Goal: Check status: Check status

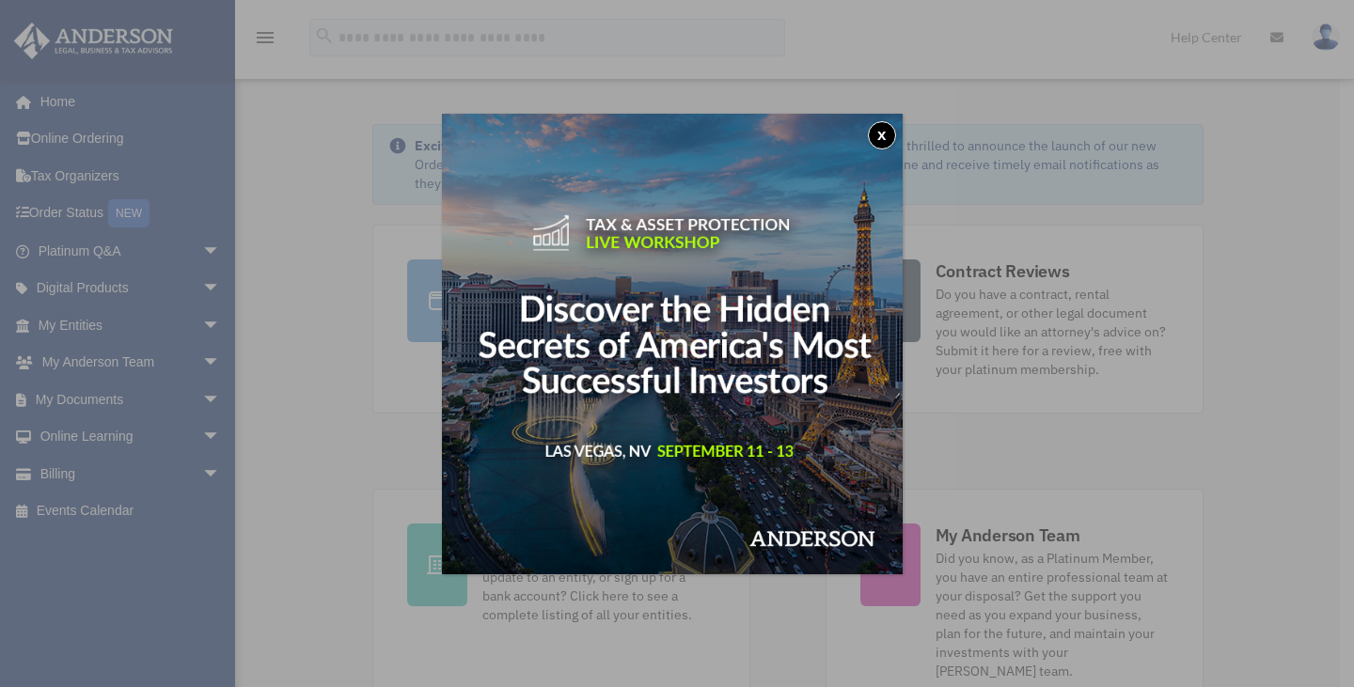
click at [879, 133] on button "x" at bounding box center [882, 135] width 28 height 28
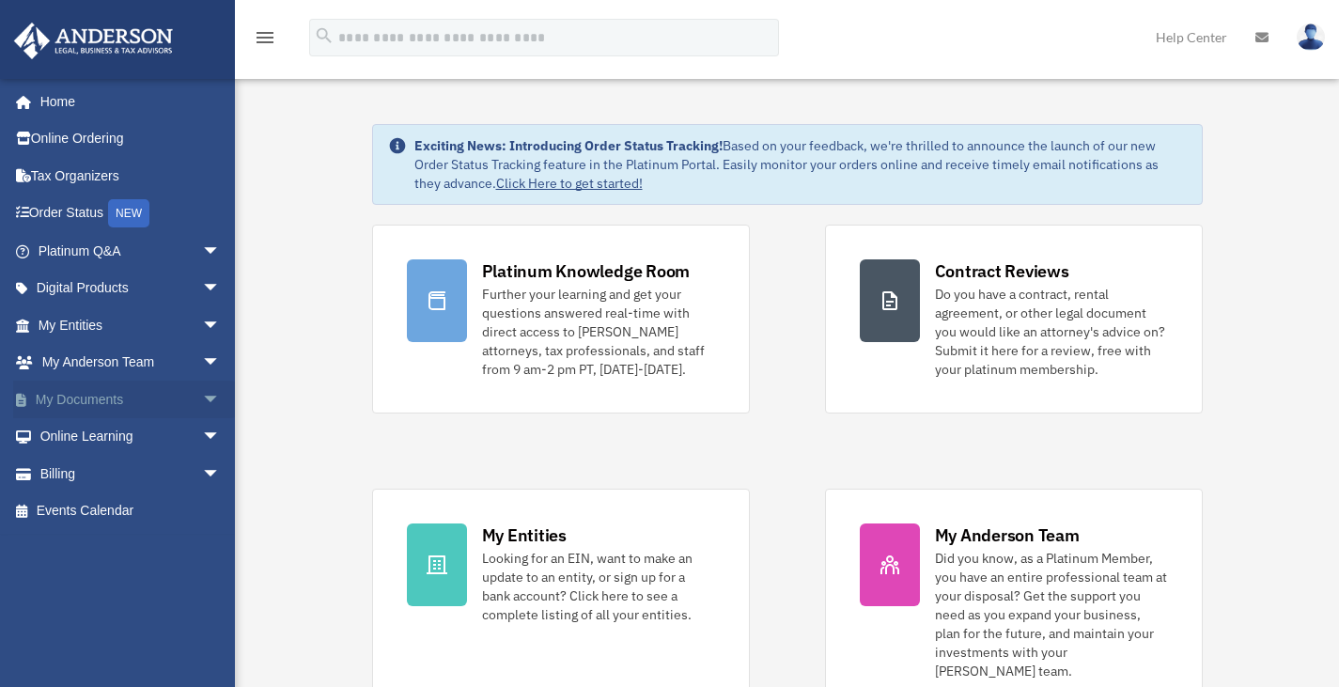
click at [202, 398] on span "arrow_drop_down" at bounding box center [221, 400] width 38 height 39
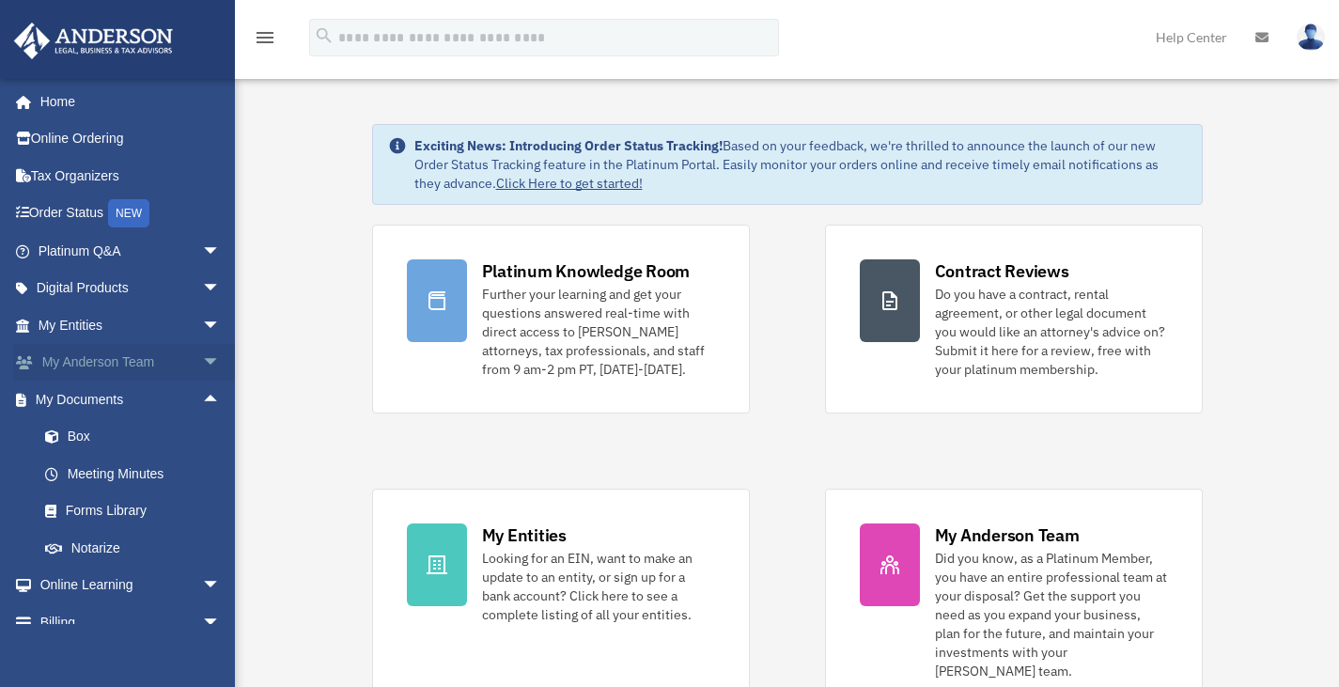
click at [204, 365] on span "arrow_drop_down" at bounding box center [221, 363] width 38 height 39
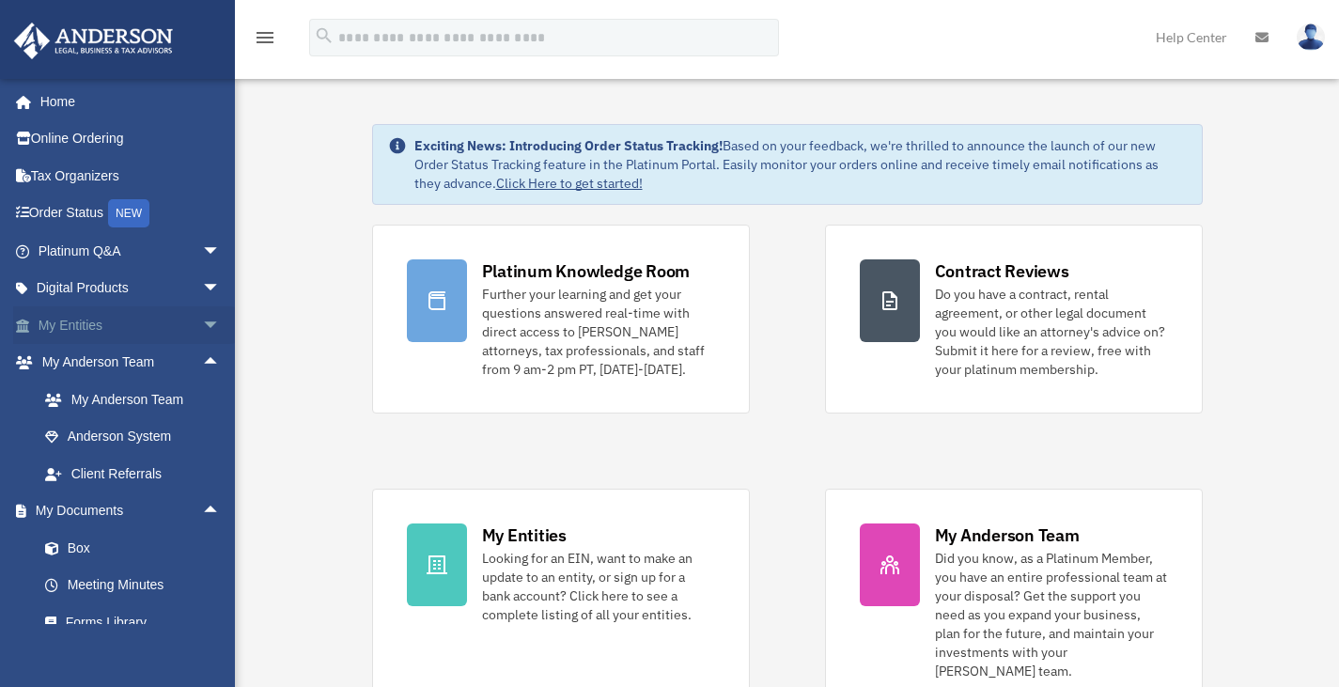
click at [202, 324] on span "arrow_drop_down" at bounding box center [221, 325] width 38 height 39
click at [202, 322] on span "arrow_drop_up" at bounding box center [221, 325] width 38 height 39
click at [202, 290] on span "arrow_drop_down" at bounding box center [221, 289] width 38 height 39
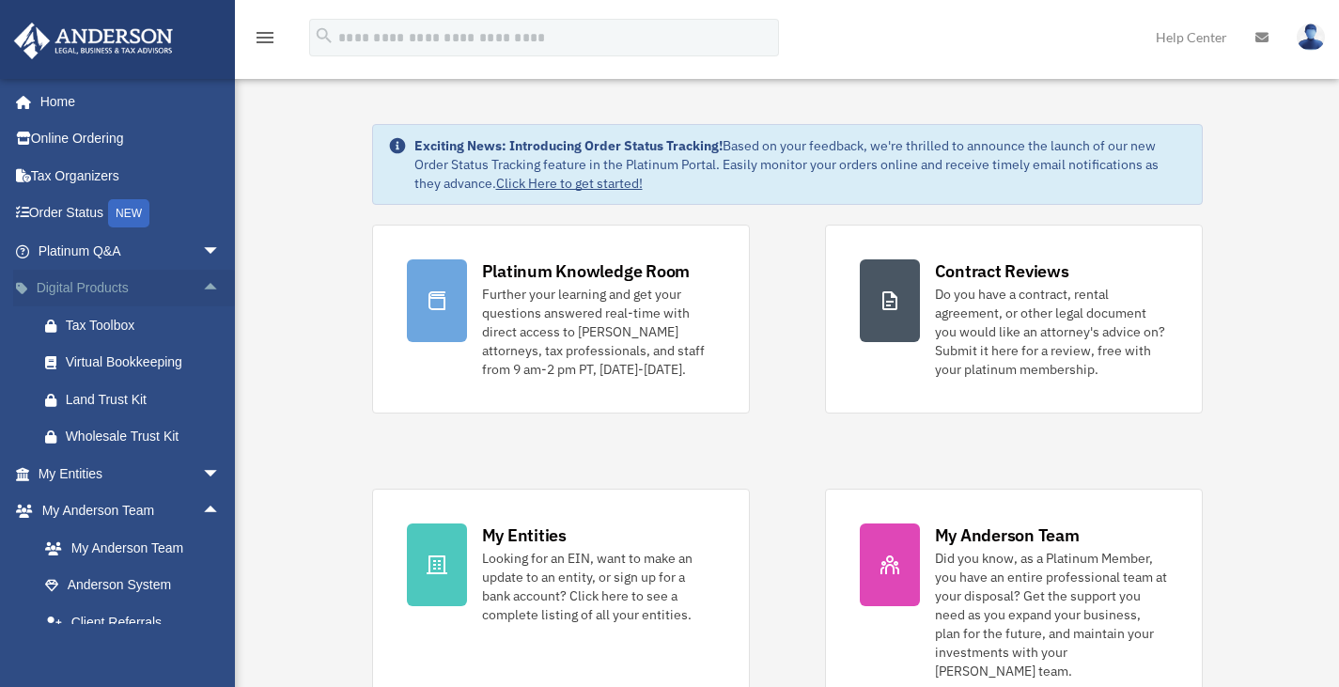
click at [202, 287] on span "arrow_drop_up" at bounding box center [221, 289] width 38 height 39
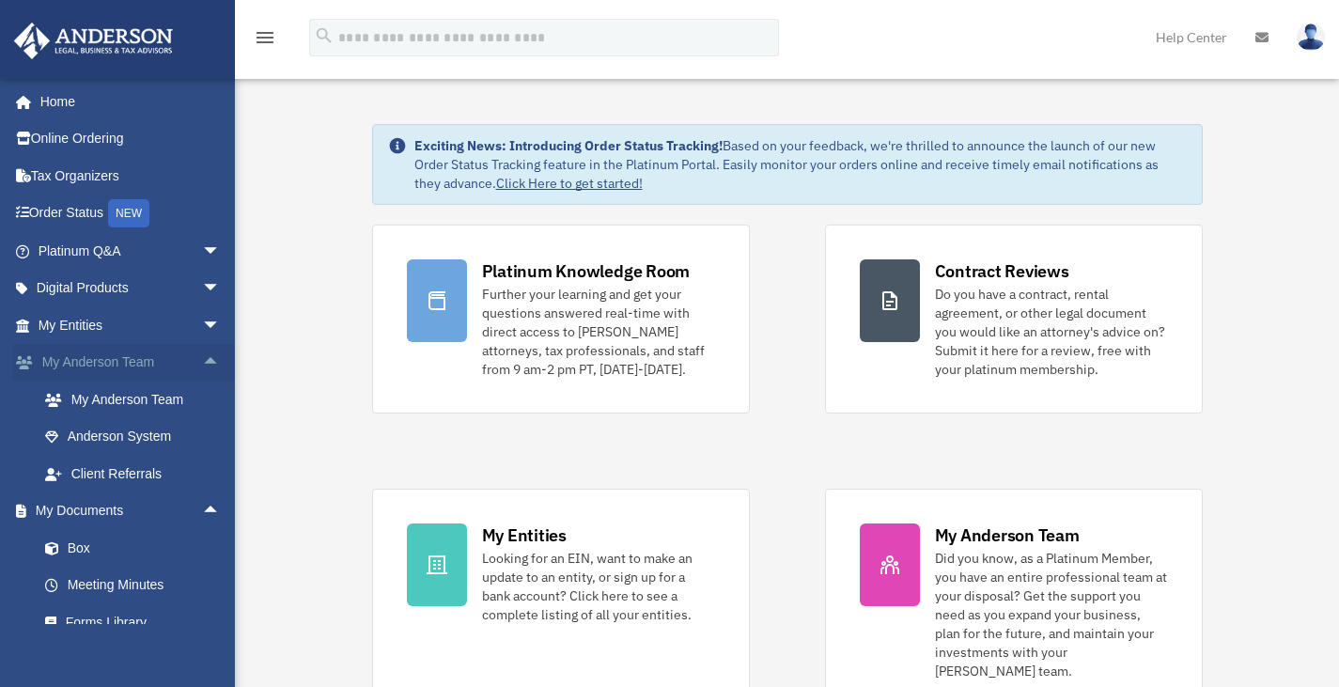
click at [202, 359] on span "arrow_drop_up" at bounding box center [221, 363] width 38 height 39
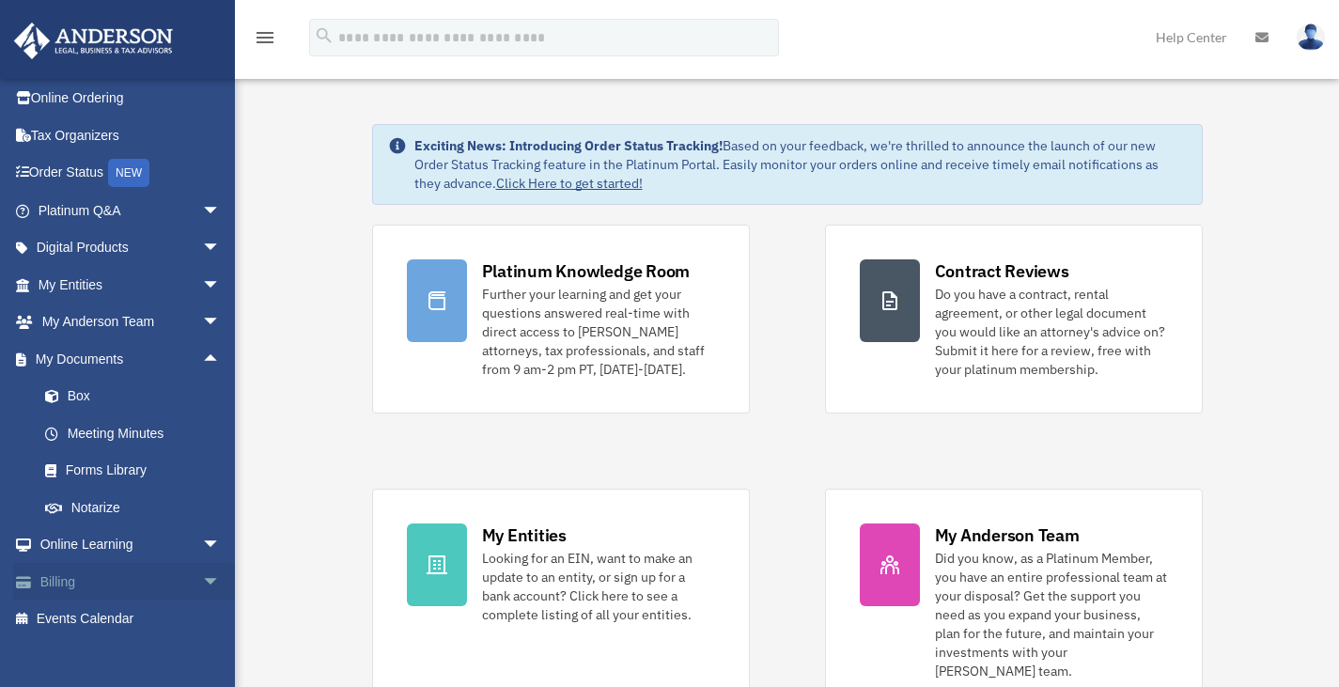
scroll to position [58, 0]
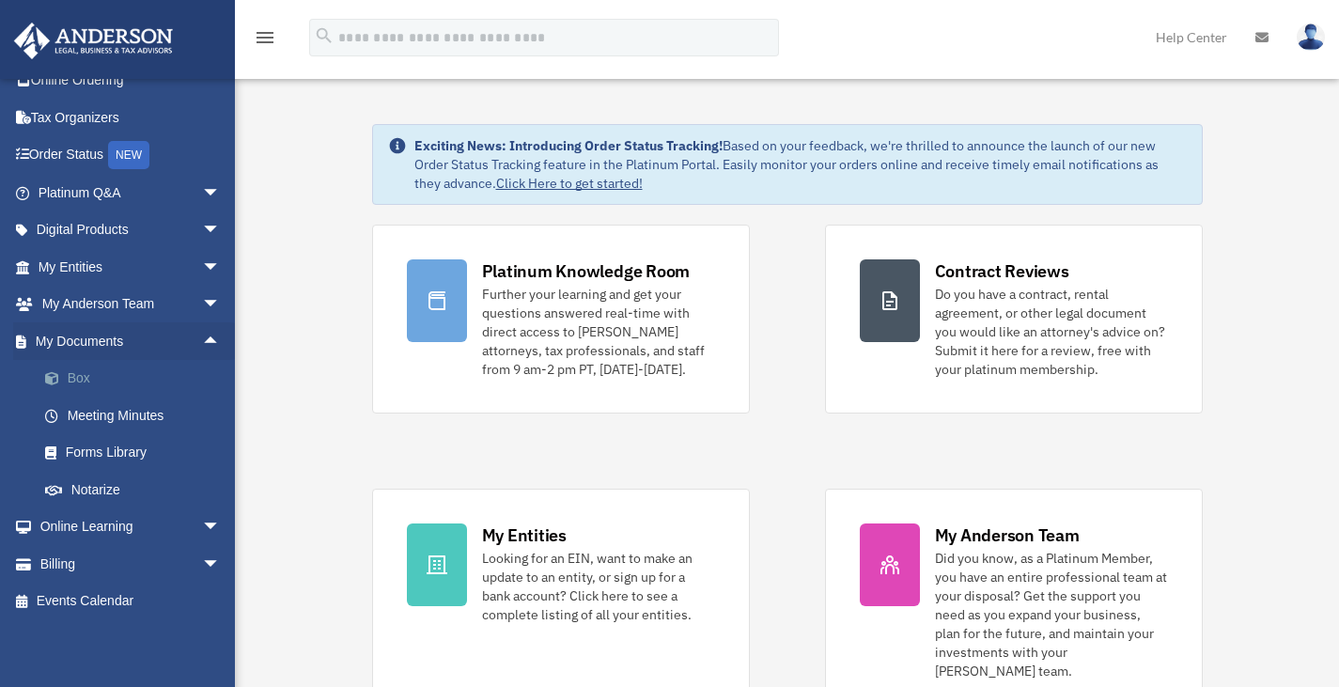
click at [100, 373] on link "Box" at bounding box center [137, 379] width 223 height 38
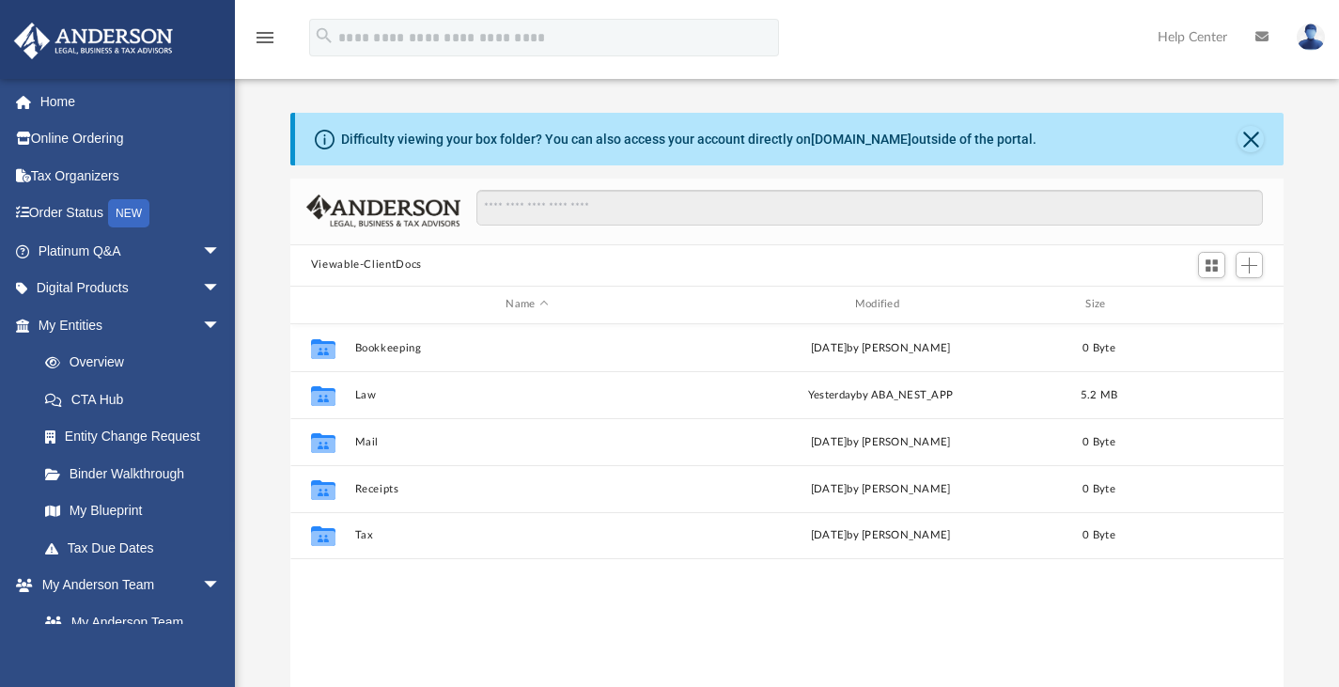
scroll to position [414, 979]
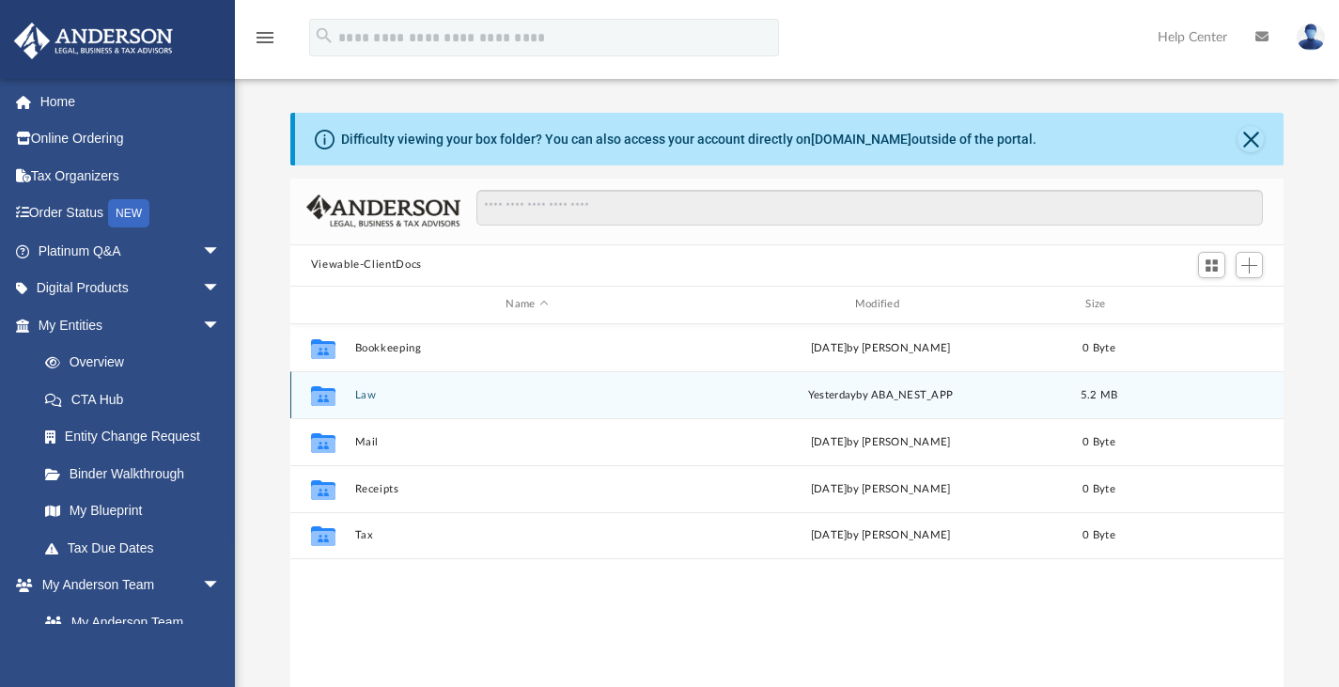
click at [376, 392] on button "Law" at bounding box center [526, 394] width 345 height 12
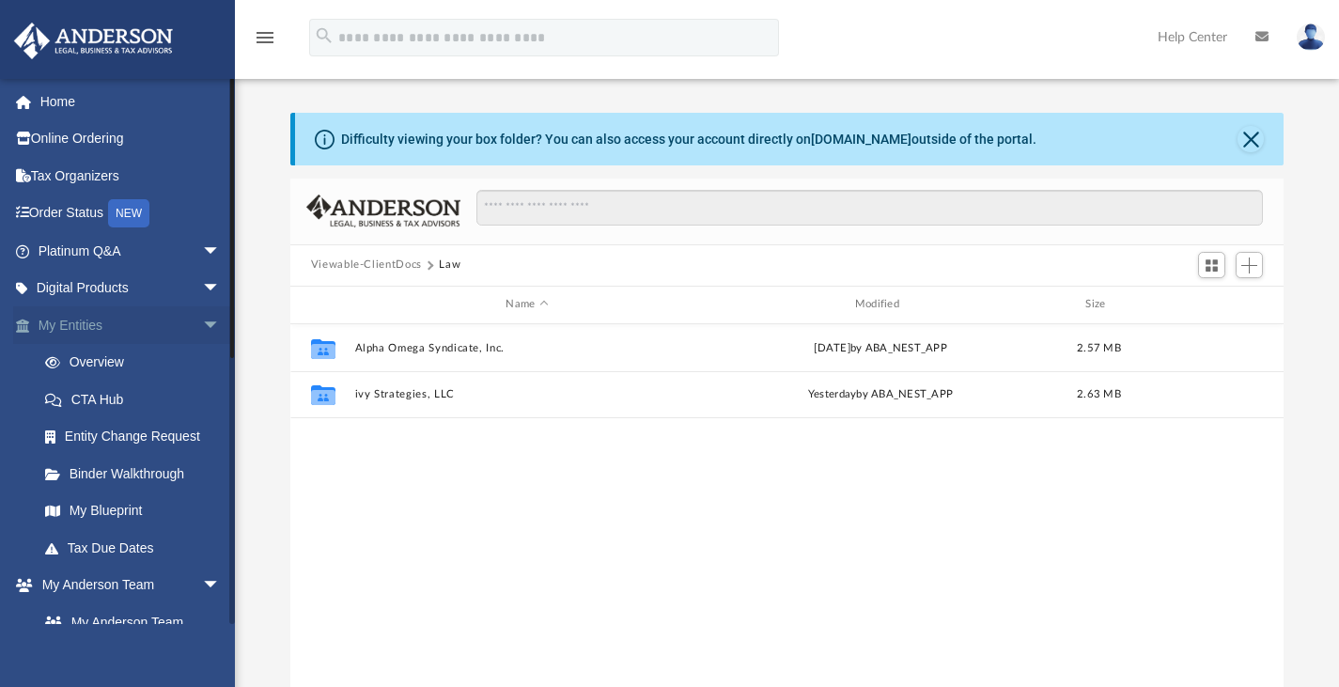
click at [211, 335] on span "arrow_drop_down" at bounding box center [221, 325] width 38 height 39
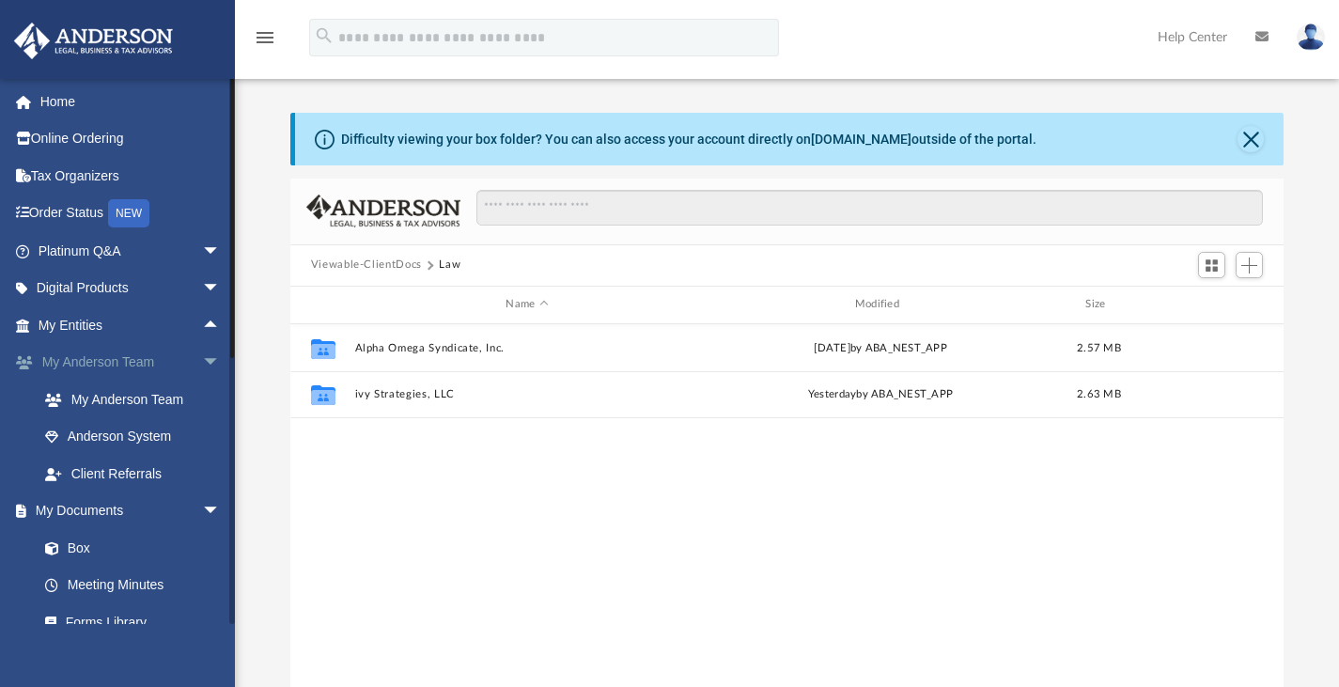
click at [202, 358] on span "arrow_drop_down" at bounding box center [221, 363] width 38 height 39
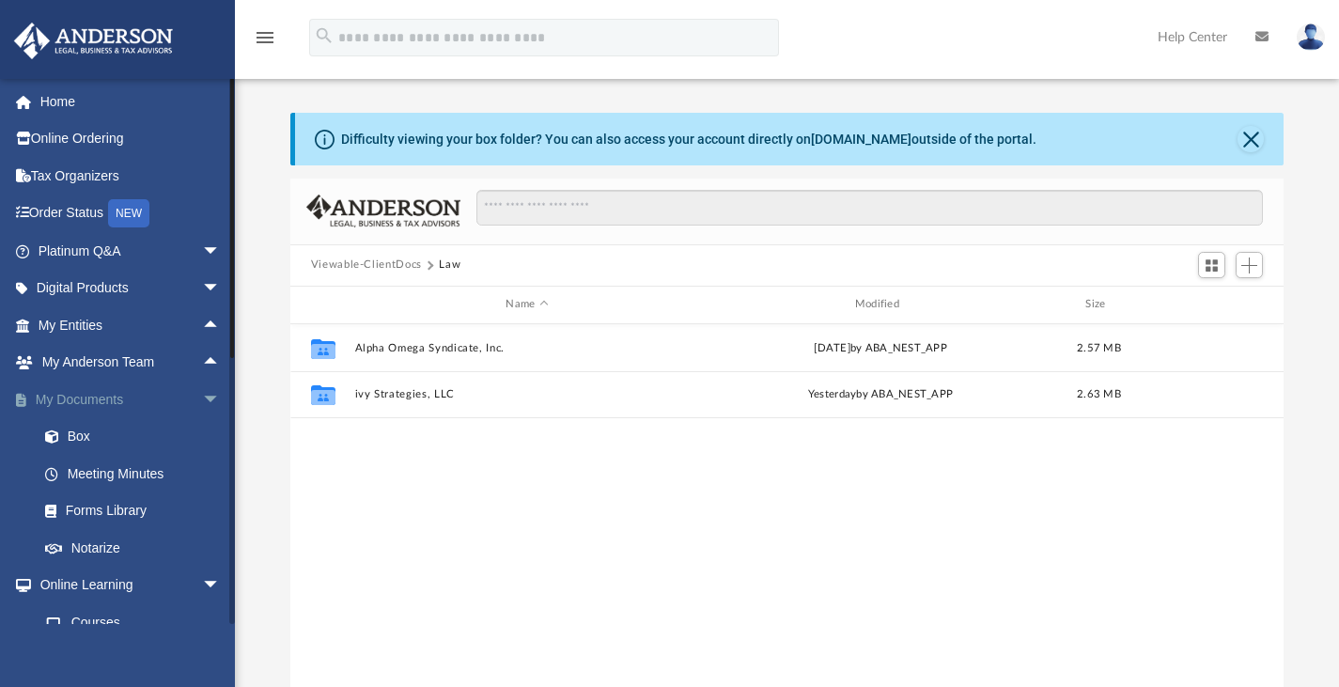
click at [202, 395] on span "arrow_drop_down" at bounding box center [221, 400] width 38 height 39
click at [202, 435] on span "arrow_drop_down" at bounding box center [221, 437] width 38 height 39
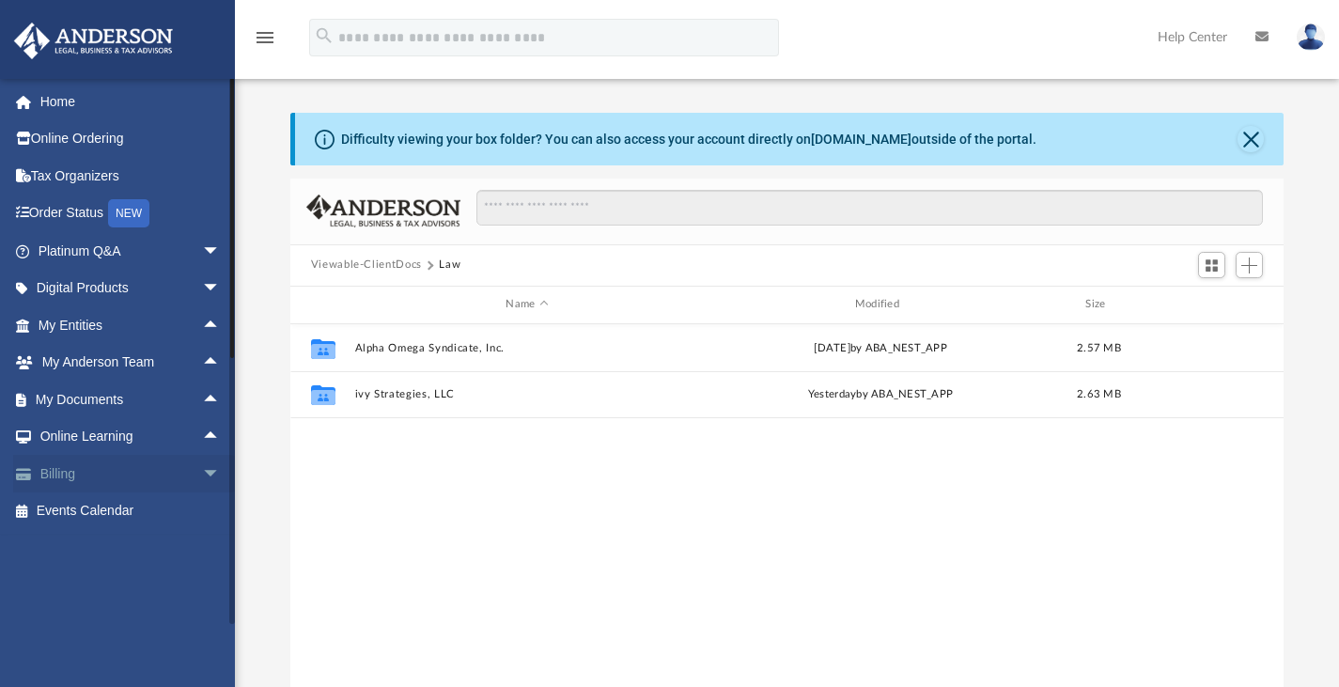
click at [202, 466] on span "arrow_drop_down" at bounding box center [221, 474] width 38 height 39
click at [202, 475] on span "arrow_drop_up" at bounding box center [221, 474] width 38 height 39
click at [202, 440] on span "arrow_drop_up" at bounding box center [221, 437] width 38 height 39
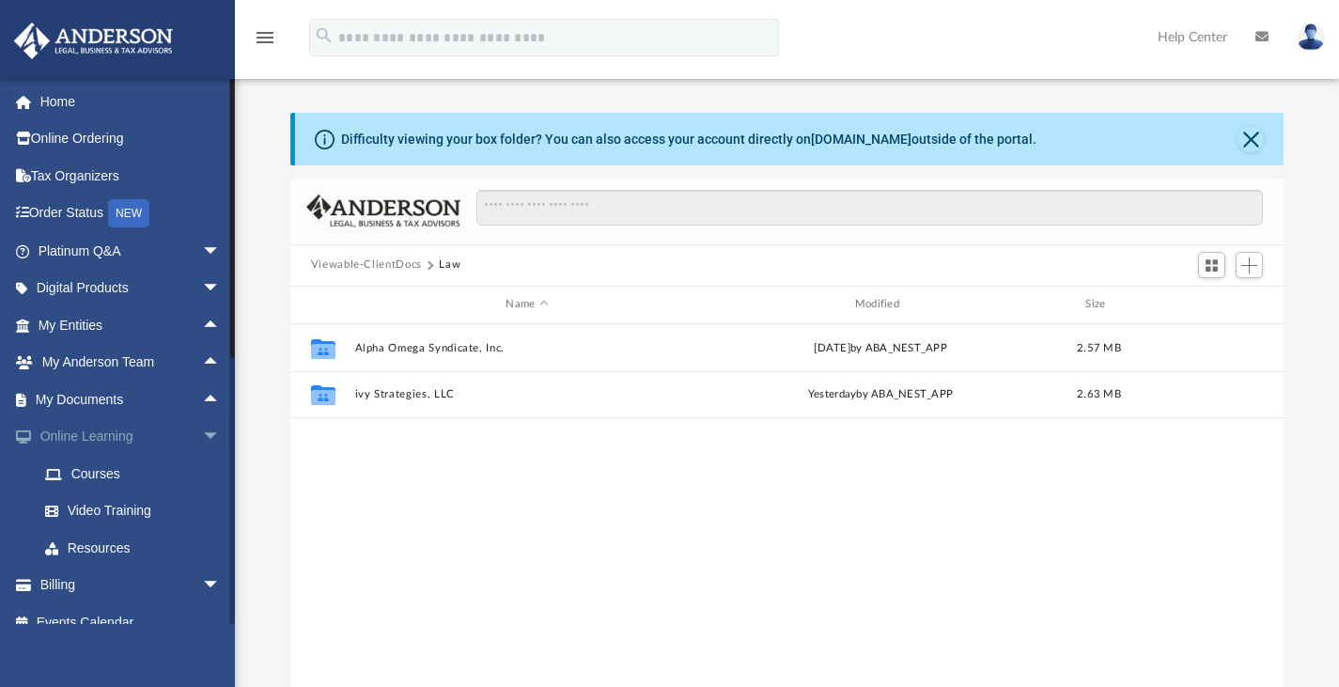
click at [202, 433] on span "arrow_drop_down" at bounding box center [221, 437] width 38 height 39
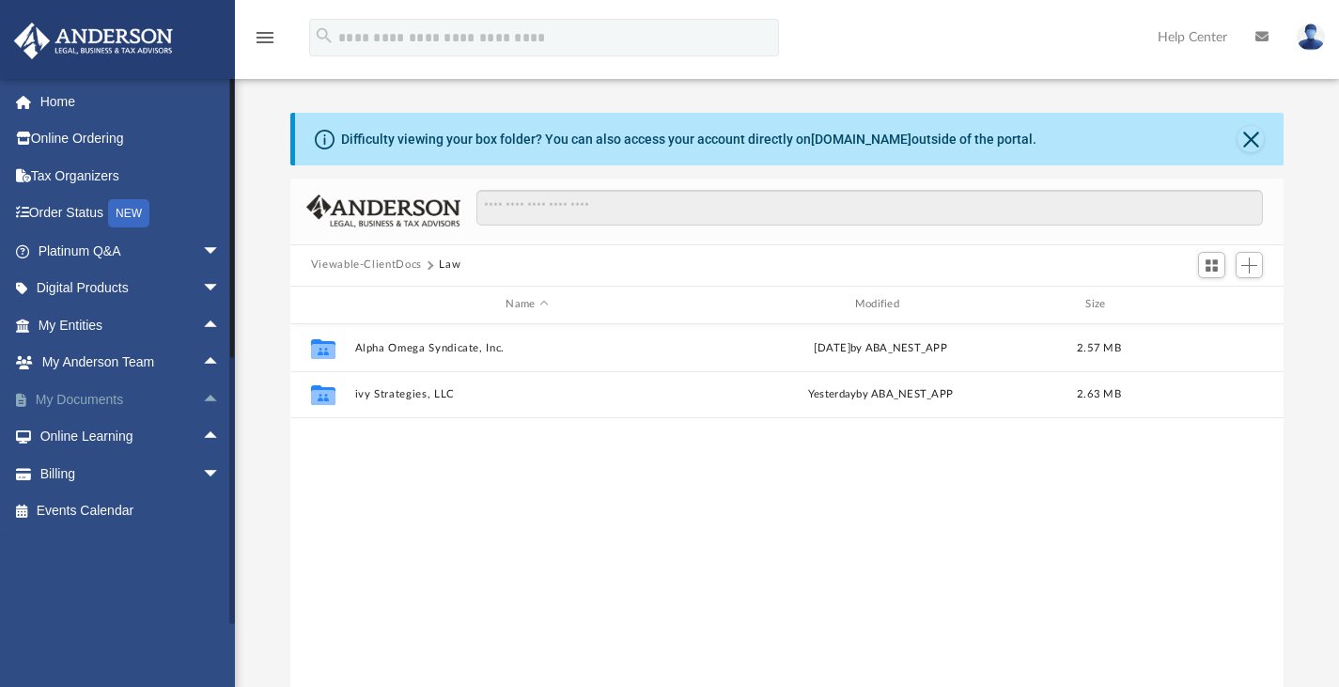
click at [202, 404] on span "arrow_drop_up" at bounding box center [221, 400] width 38 height 39
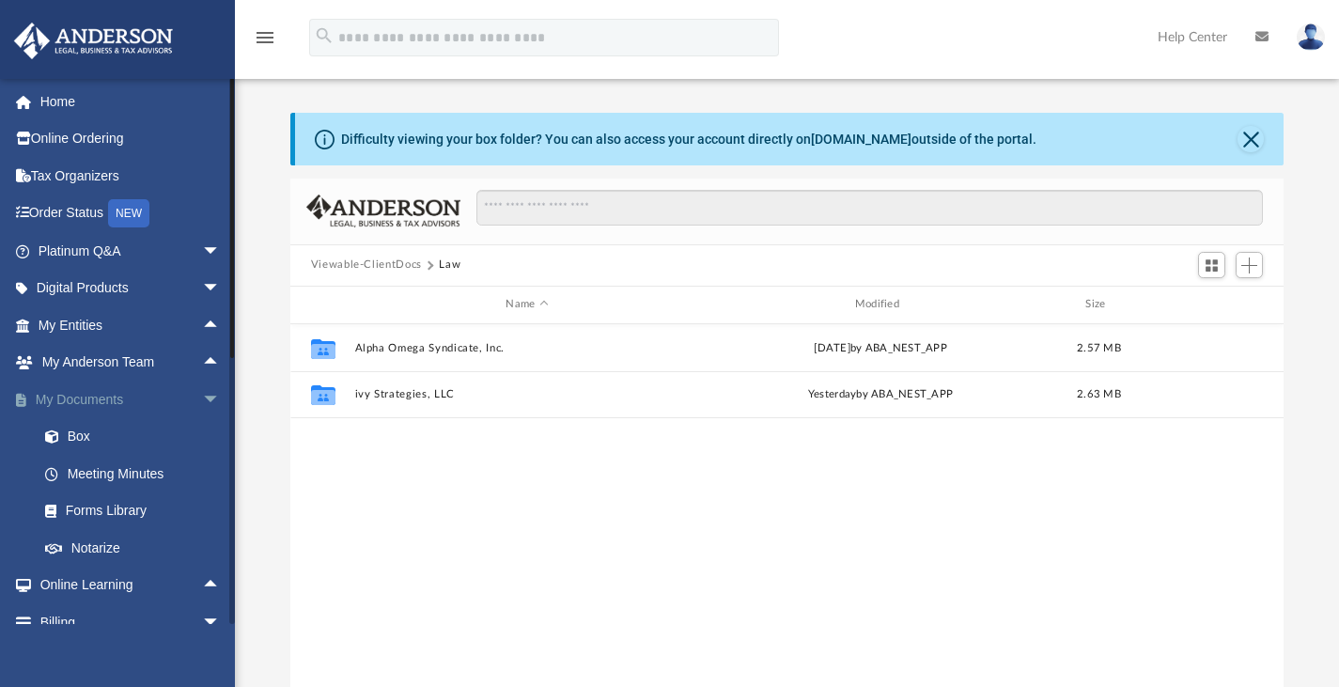
click at [202, 401] on span "arrow_drop_down" at bounding box center [221, 400] width 38 height 39
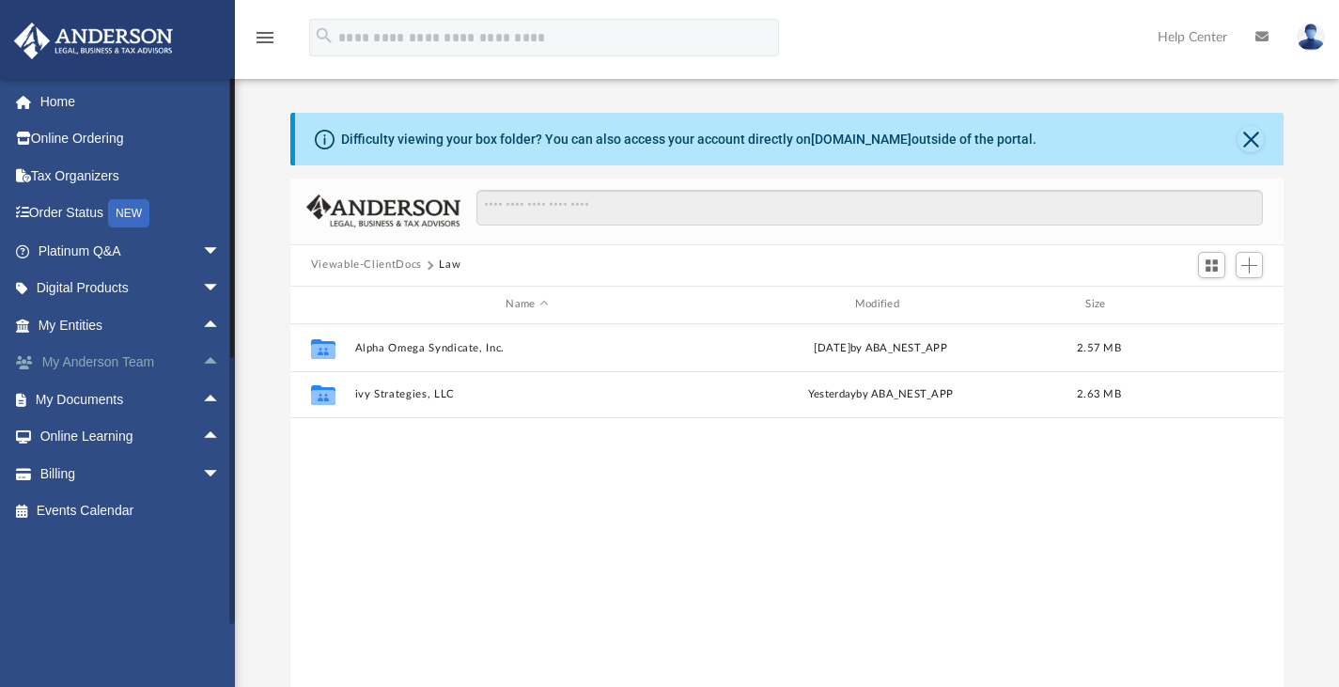
click at [202, 365] on span "arrow_drop_up" at bounding box center [221, 363] width 38 height 39
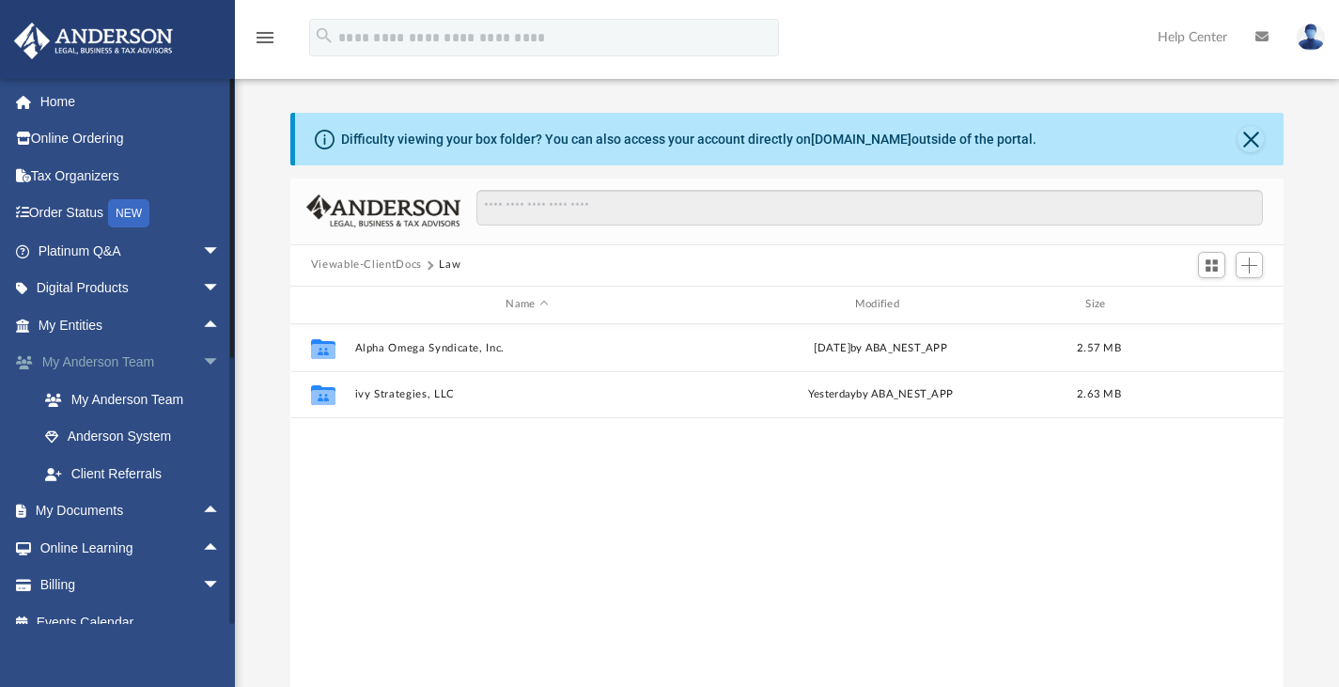
click at [202, 365] on span "arrow_drop_down" at bounding box center [221, 363] width 38 height 39
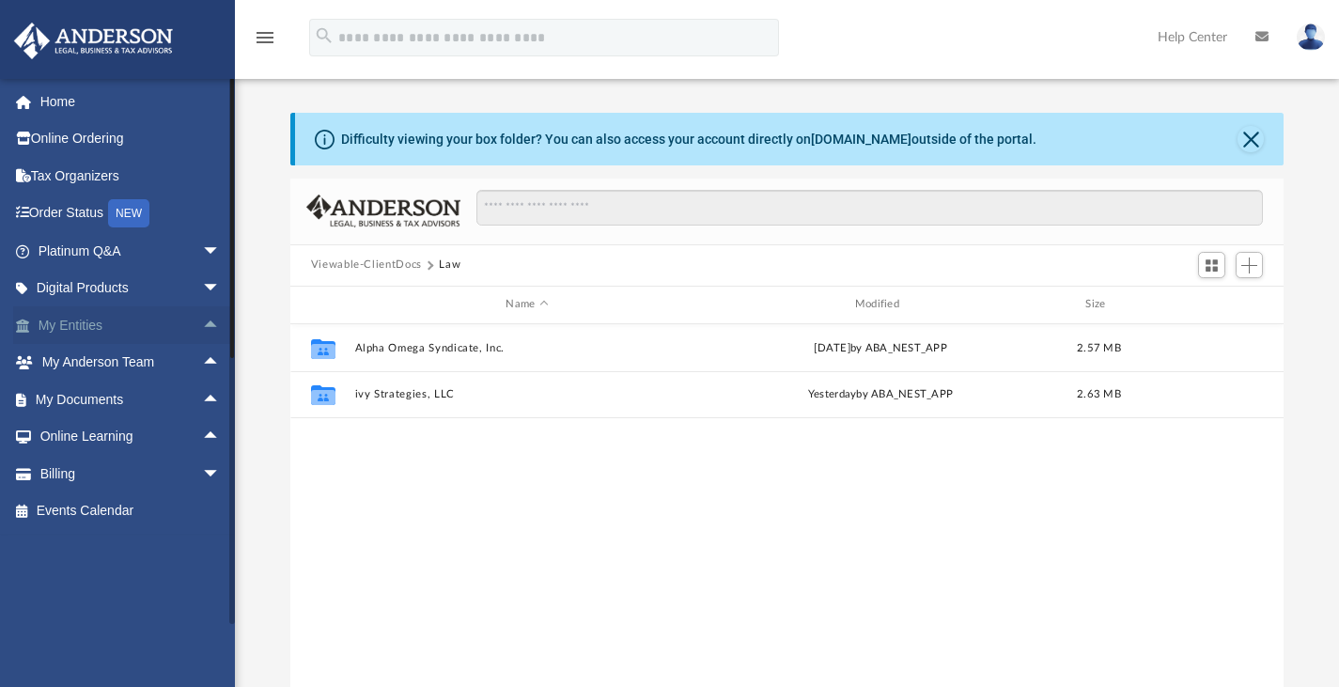
click at [202, 321] on span "arrow_drop_up" at bounding box center [221, 325] width 38 height 39
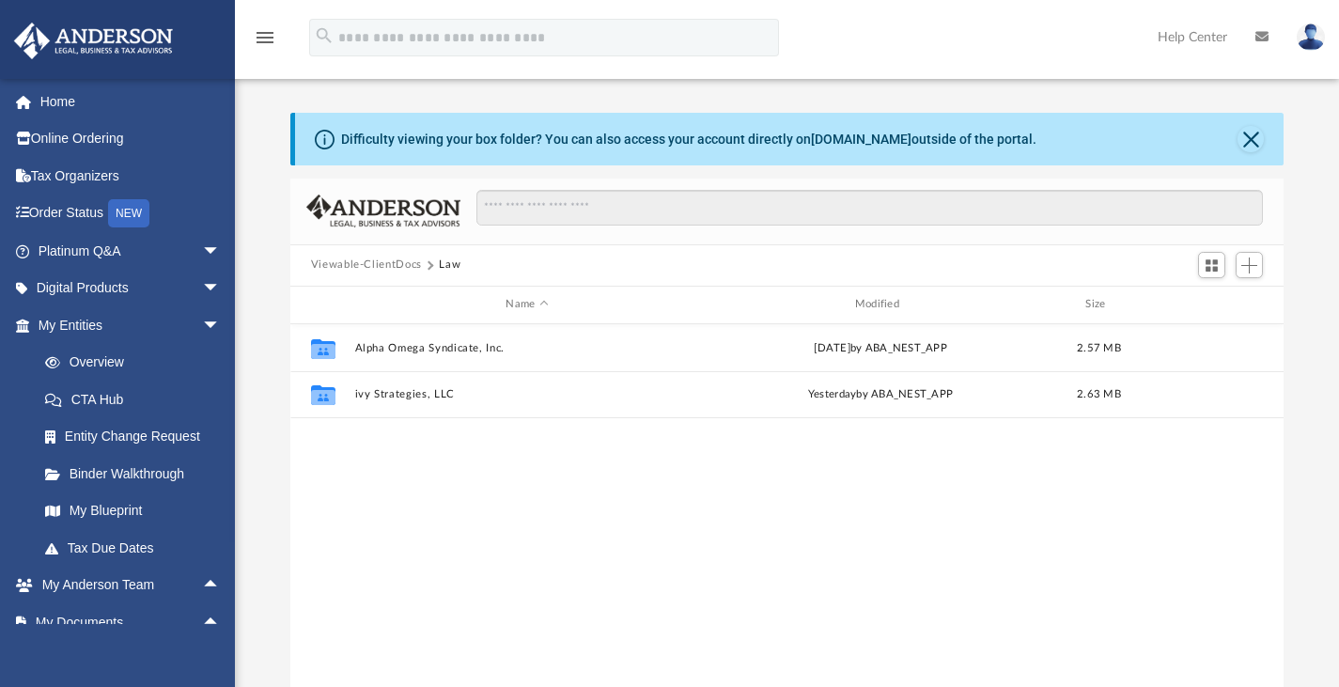
click at [264, 33] on icon "menu" at bounding box center [265, 37] width 23 height 23
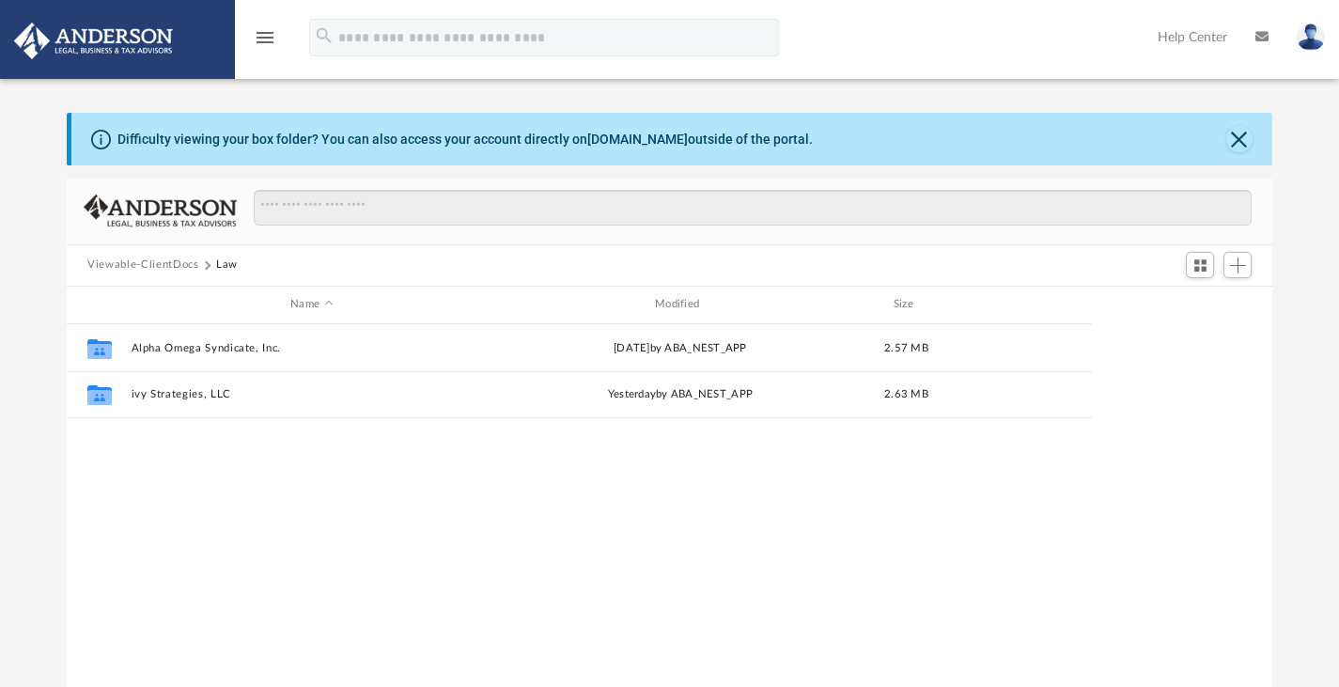
scroll to position [15, 15]
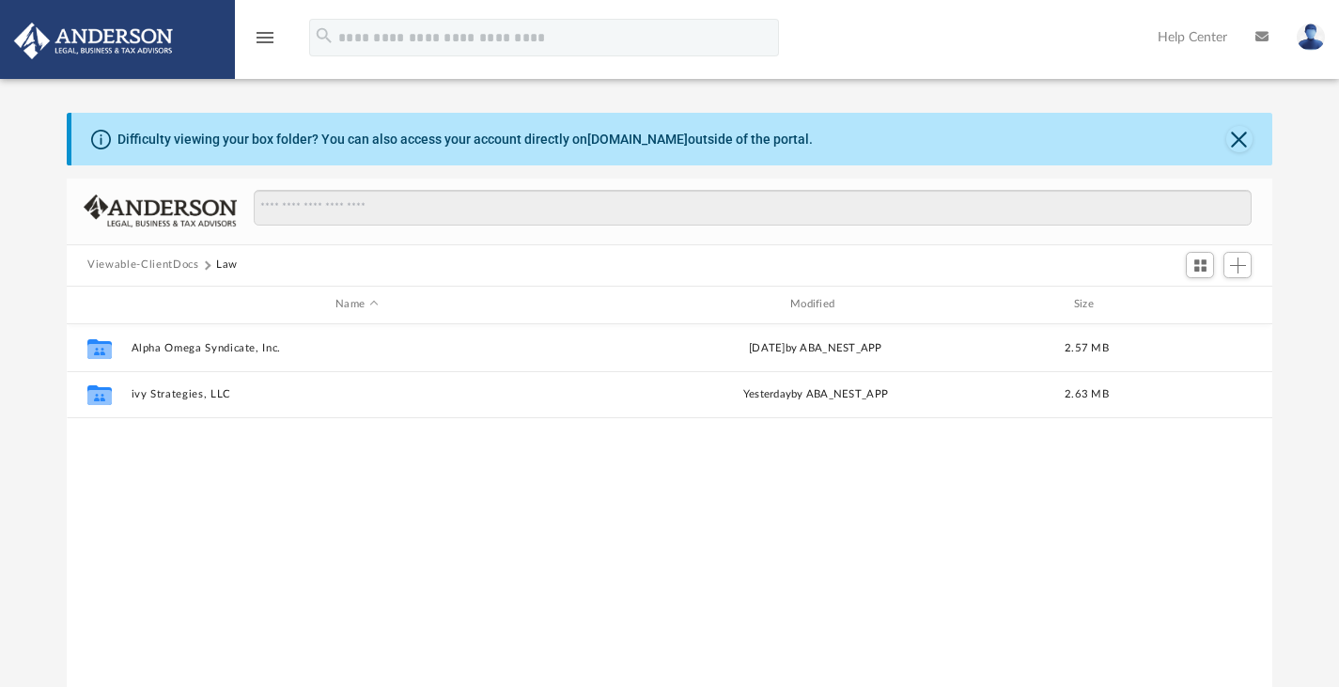
click at [264, 33] on icon "menu" at bounding box center [265, 37] width 23 height 23
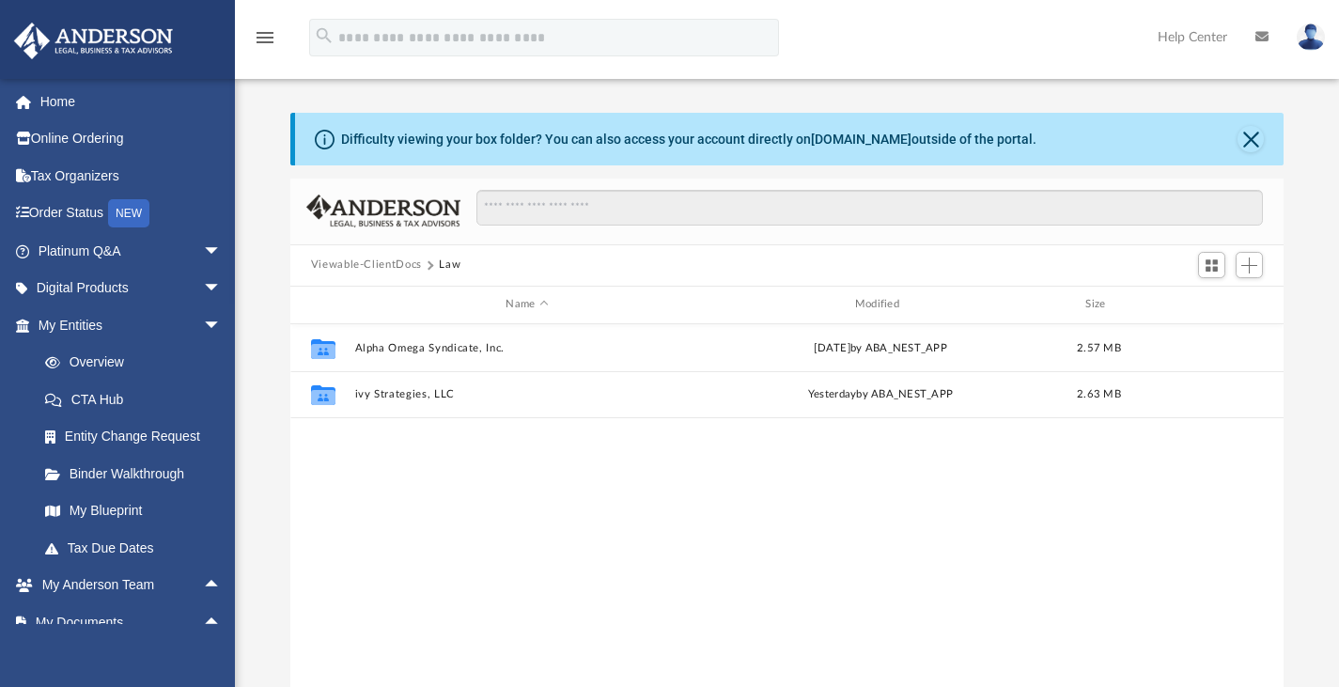
scroll to position [414, 979]
click at [95, 208] on link "Order Status NEW" at bounding box center [131, 214] width 236 height 39
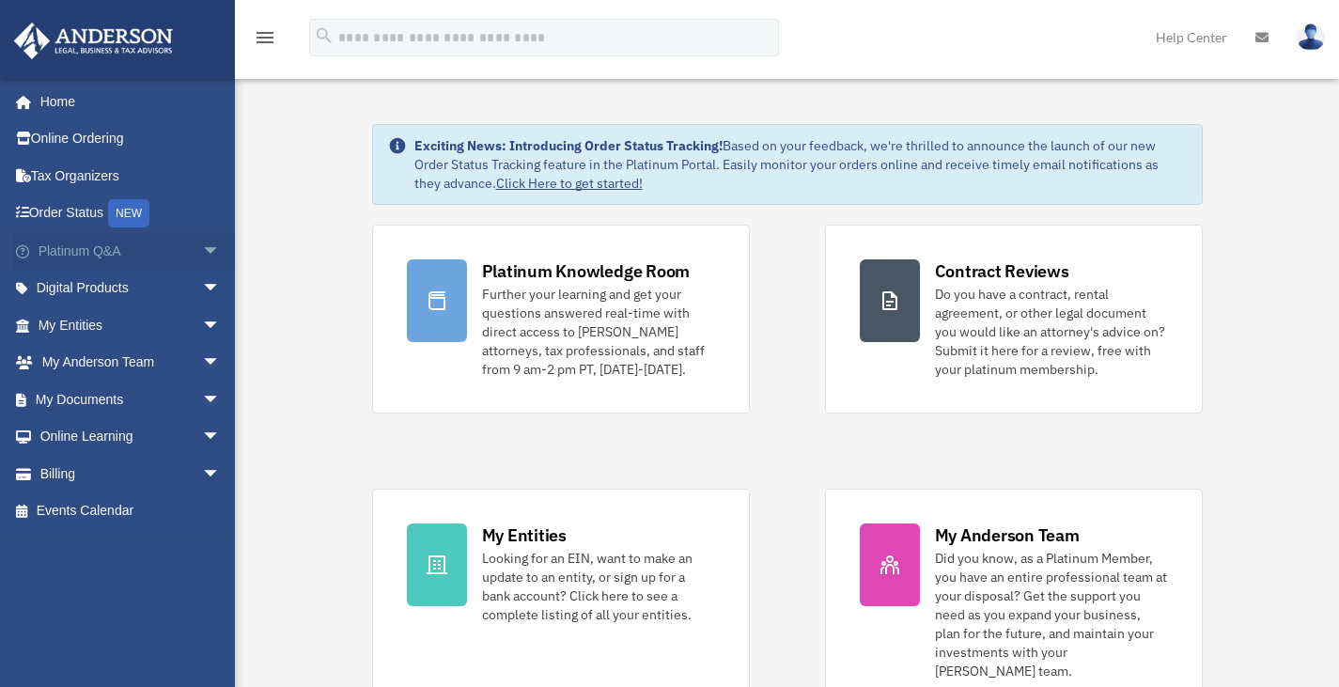
click at [203, 249] on span "arrow_drop_down" at bounding box center [221, 251] width 38 height 39
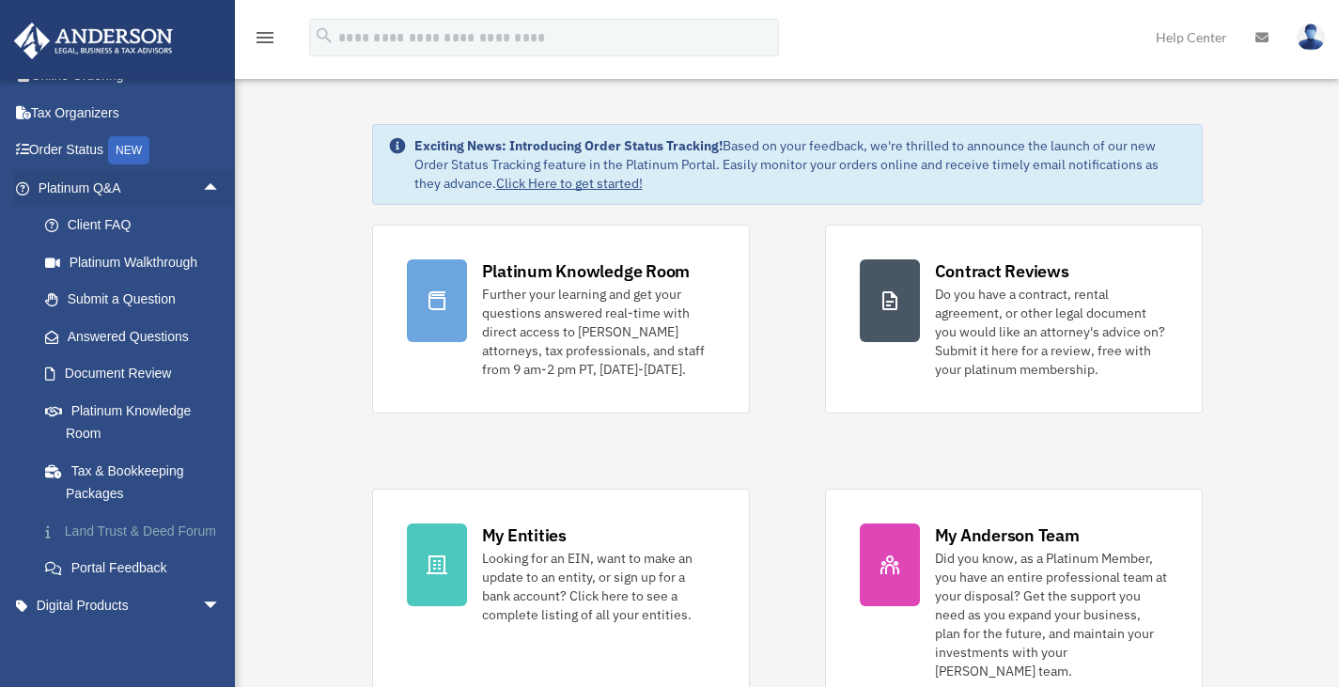
scroll to position [94, 0]
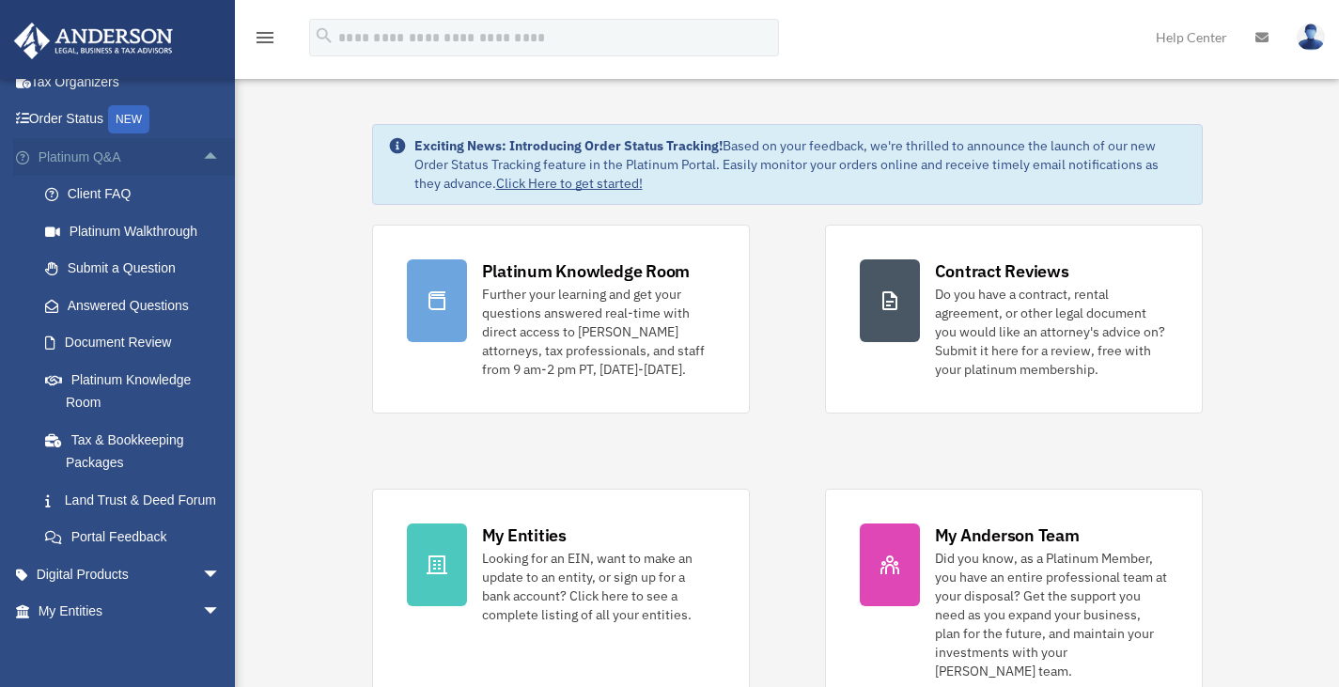
click at [202, 154] on span "arrow_drop_up" at bounding box center [221, 157] width 38 height 39
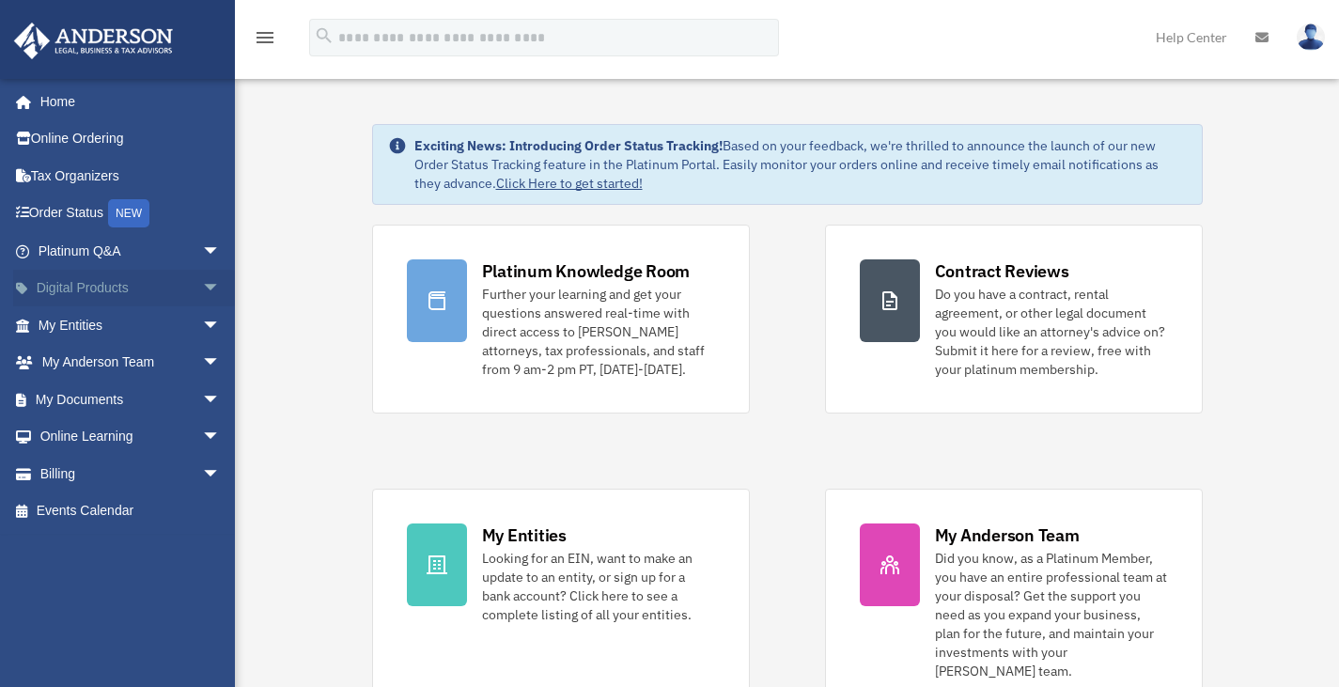
click at [202, 297] on span "arrow_drop_down" at bounding box center [221, 289] width 38 height 39
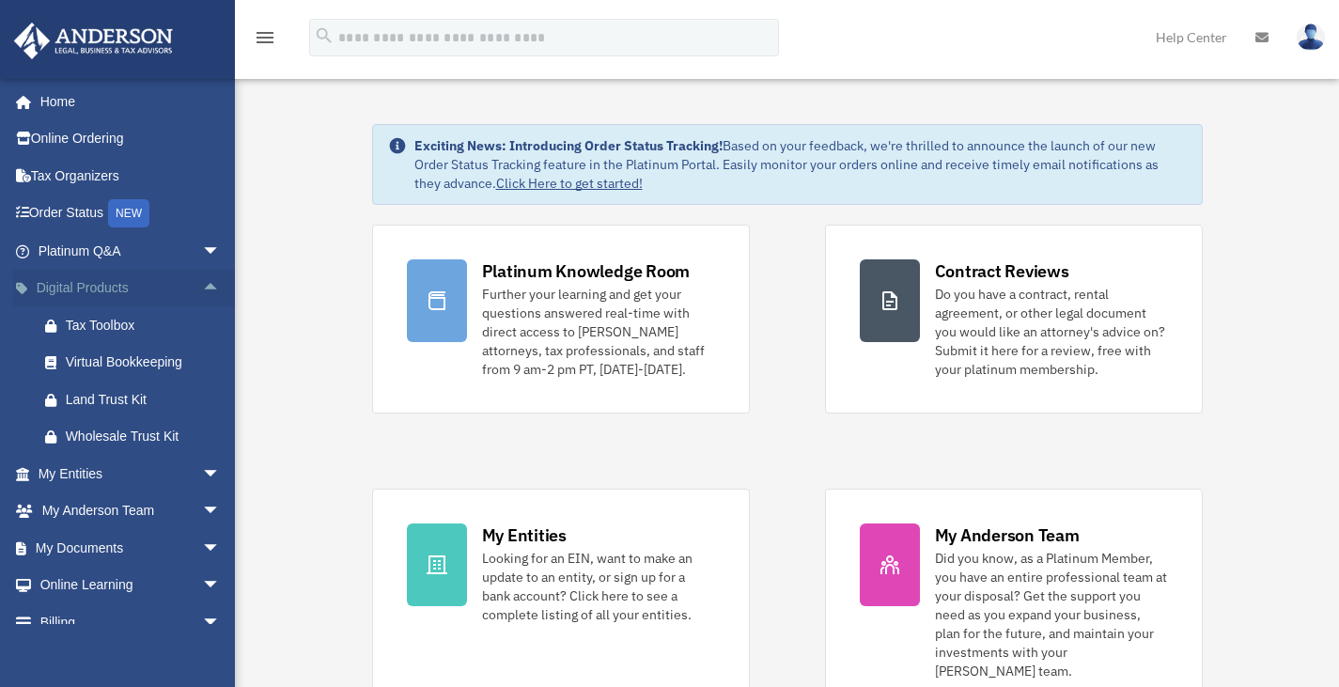
click at [202, 280] on span "arrow_drop_up" at bounding box center [221, 289] width 38 height 39
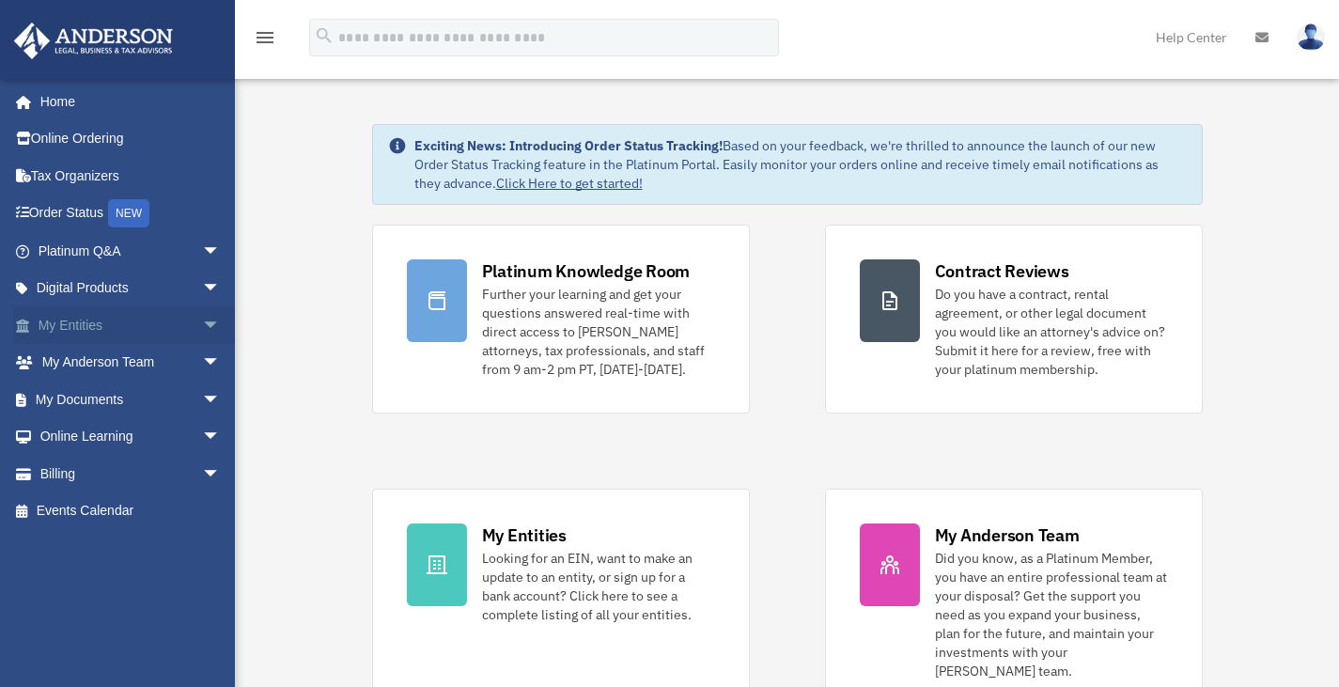
click at [202, 321] on span "arrow_drop_down" at bounding box center [221, 325] width 38 height 39
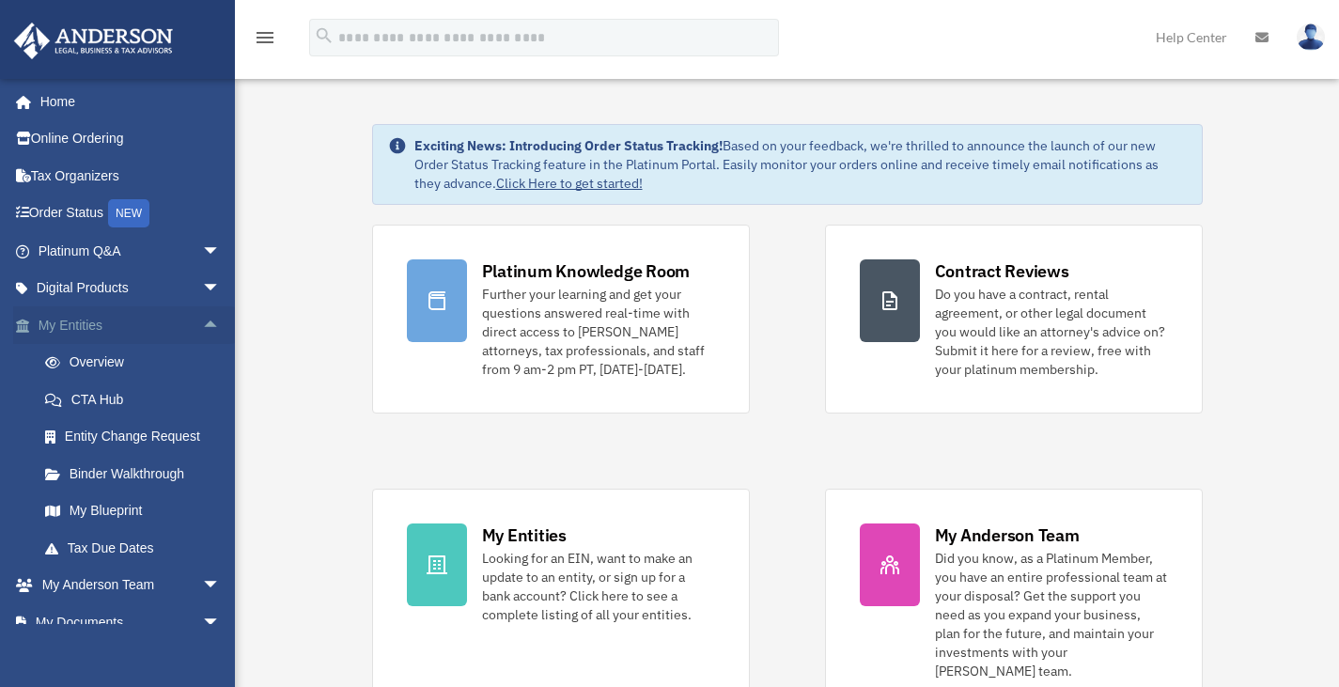
click at [202, 330] on span "arrow_drop_up" at bounding box center [221, 325] width 38 height 39
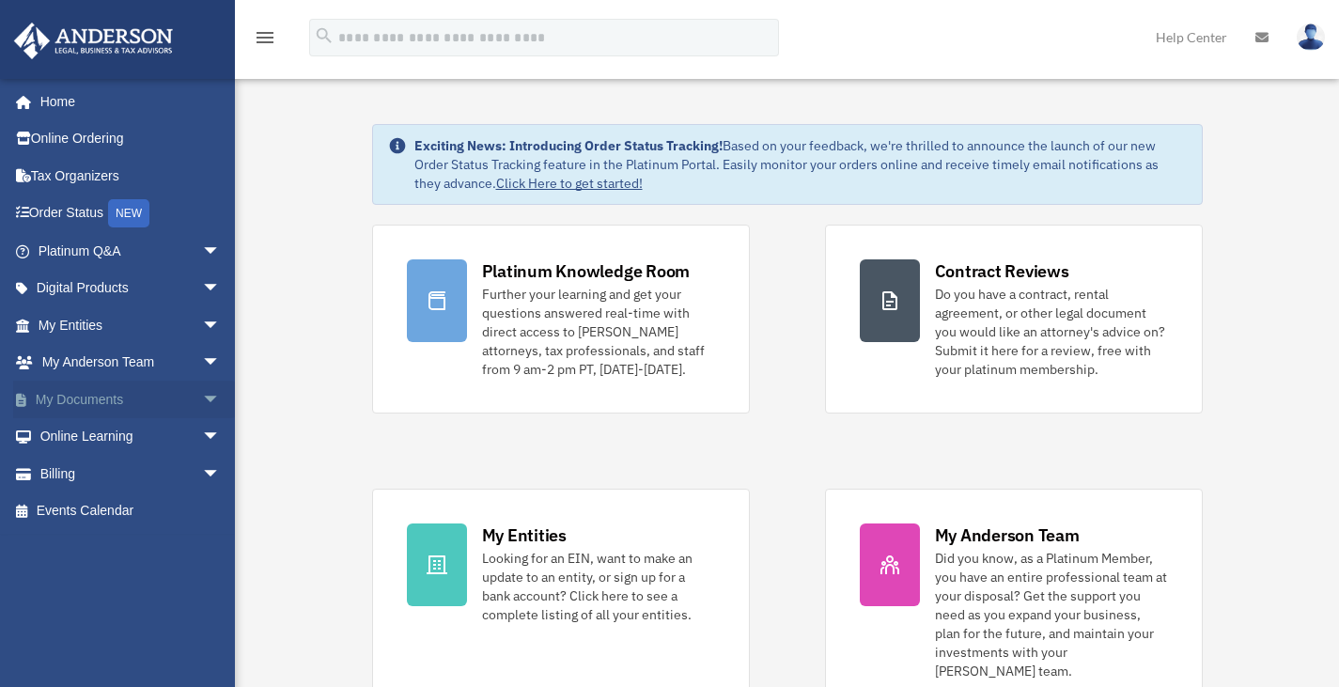
click at [202, 394] on span "arrow_drop_down" at bounding box center [221, 400] width 38 height 39
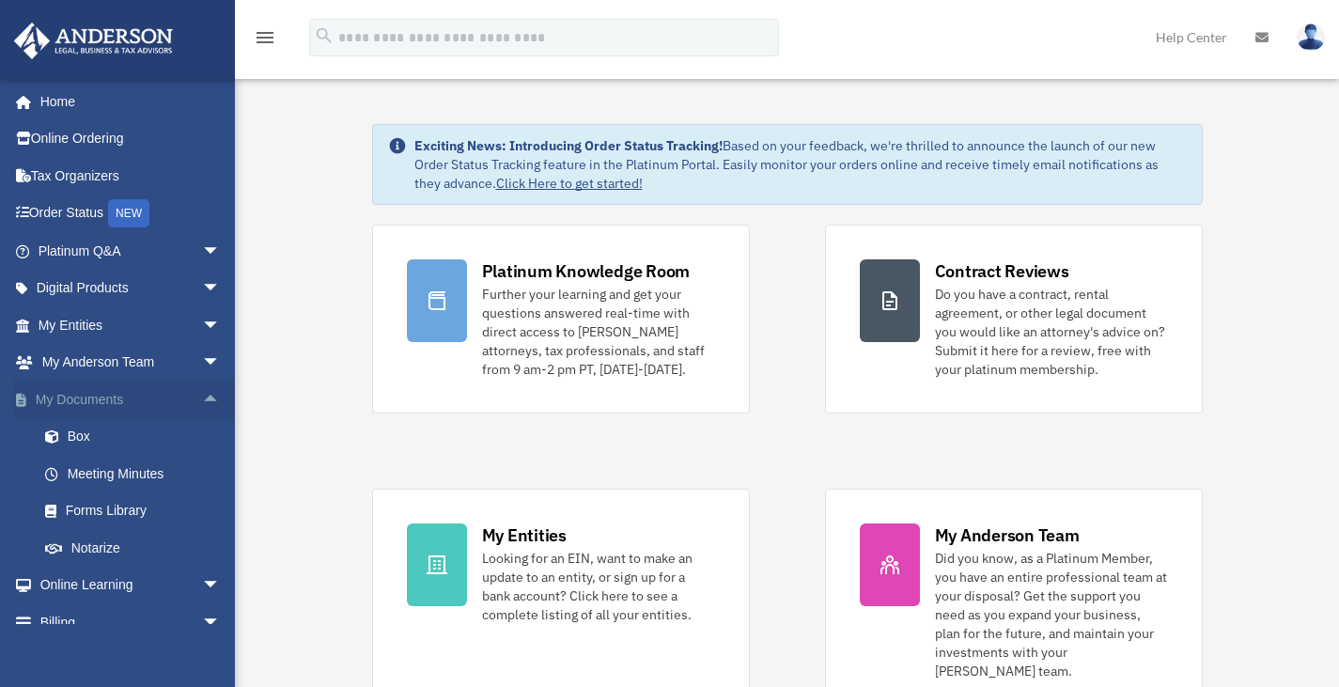
click at [202, 399] on span "arrow_drop_up" at bounding box center [221, 400] width 38 height 39
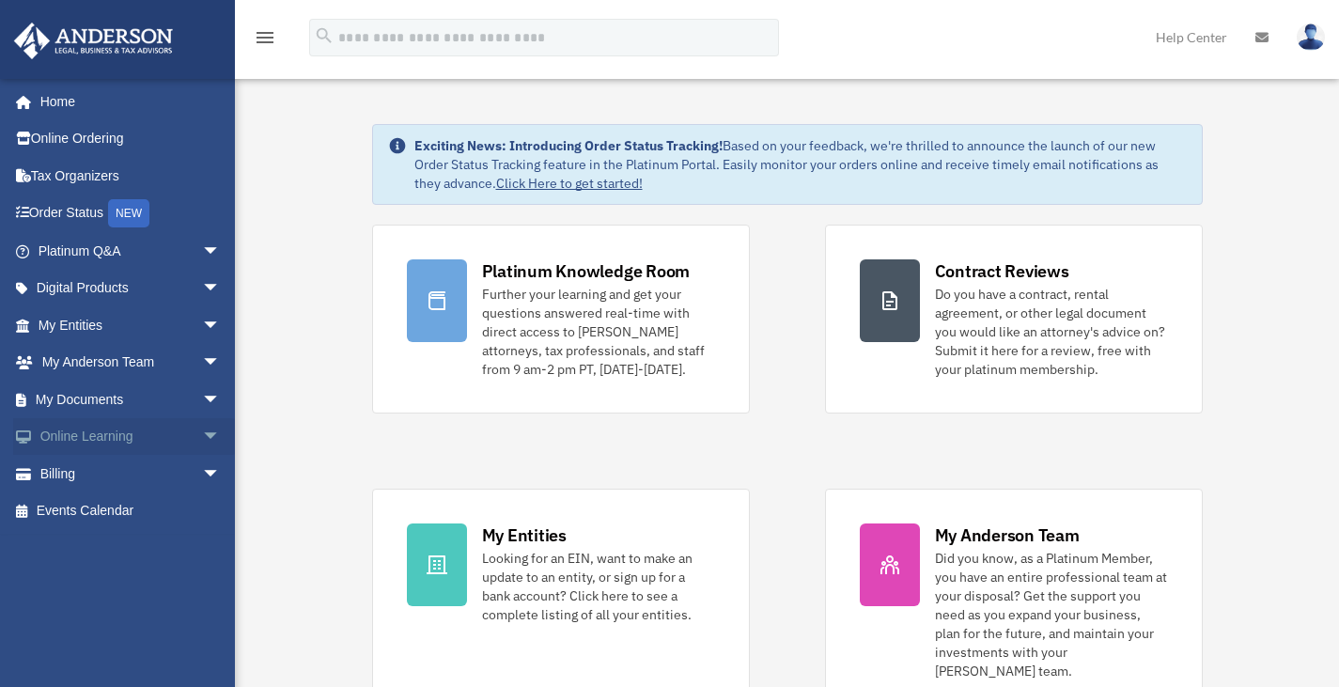
click at [202, 433] on span "arrow_drop_down" at bounding box center [221, 437] width 38 height 39
click at [202, 437] on span "arrow_drop_up" at bounding box center [221, 437] width 38 height 39
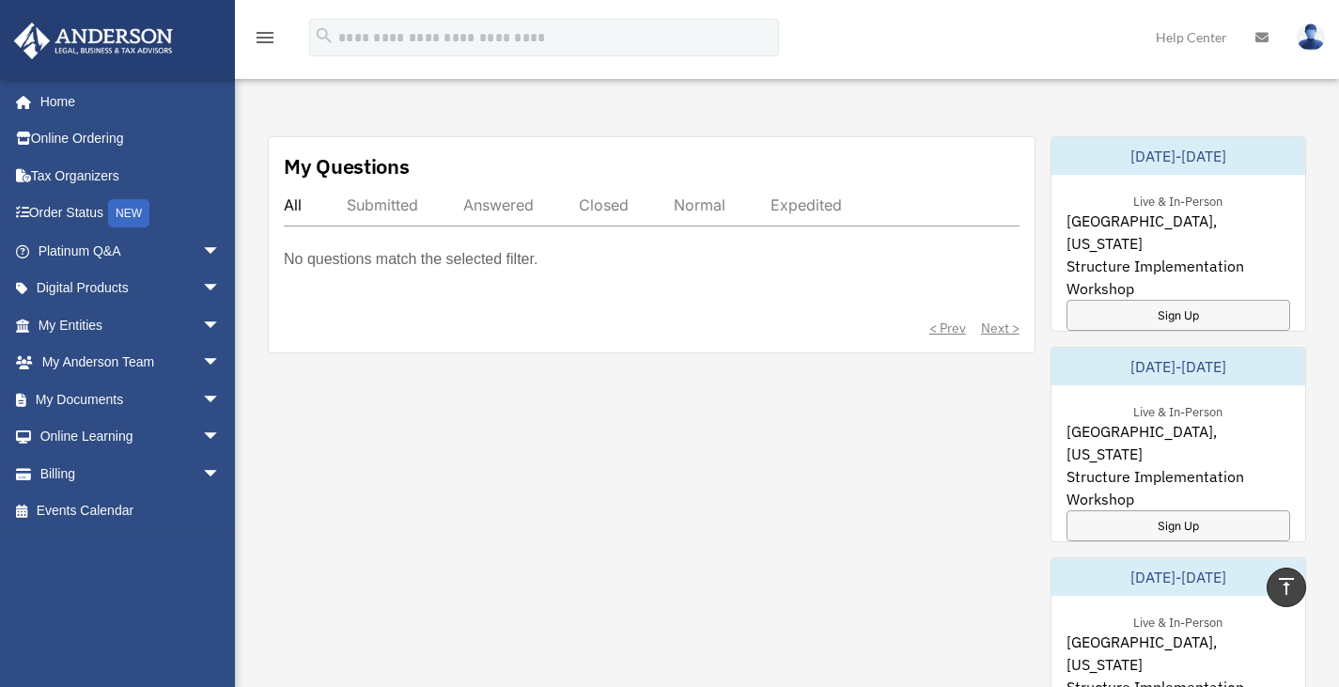
scroll to position [376, 0]
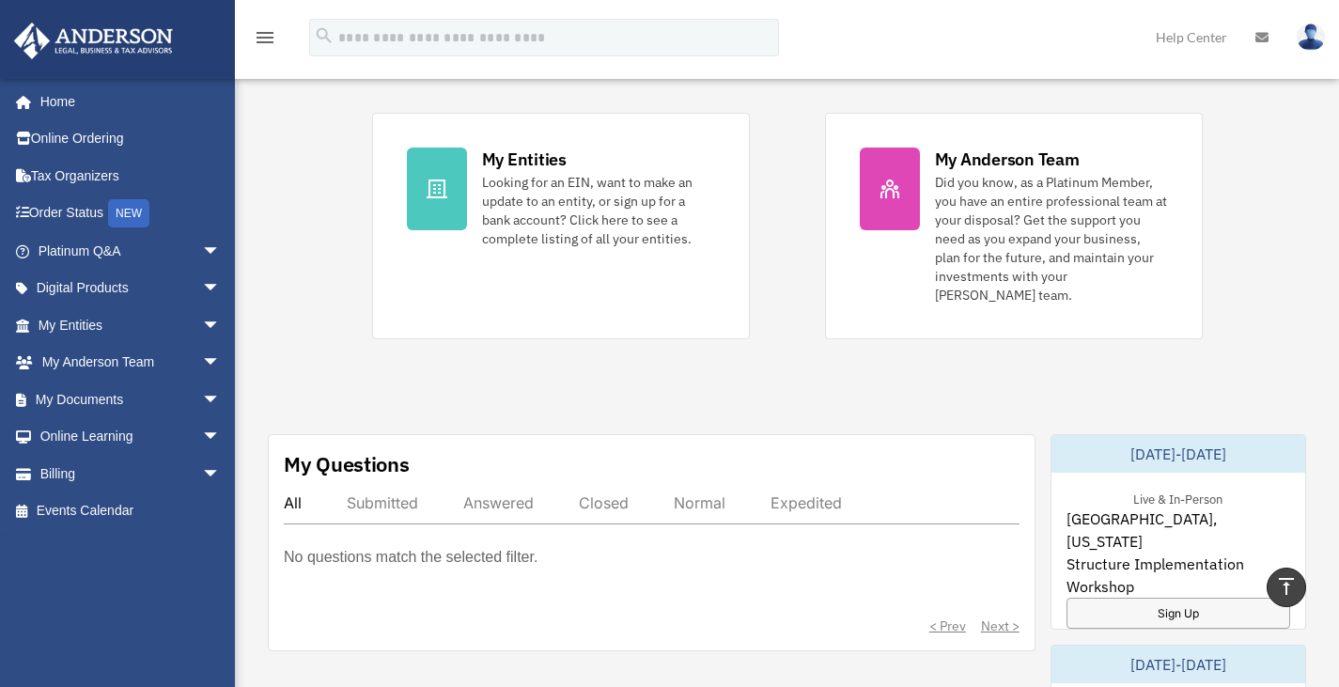
click at [1264, 30] on link at bounding box center [1262, 37] width 41 height 74
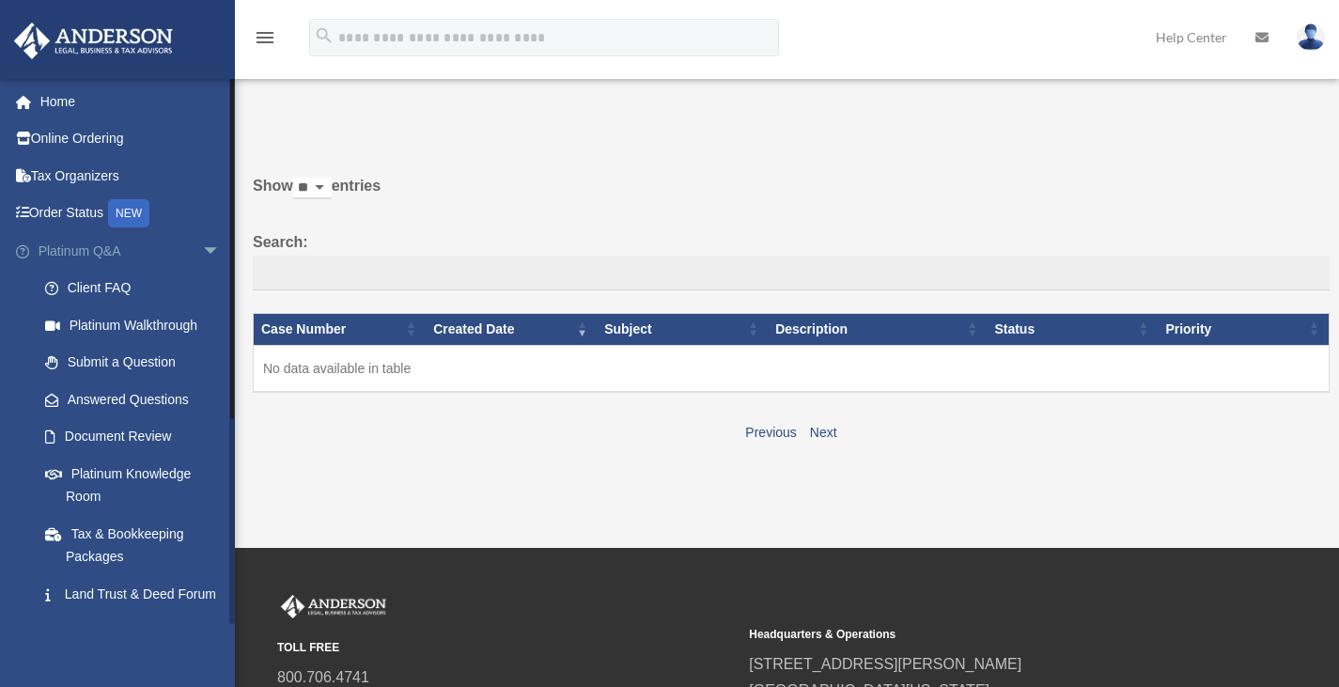
click at [207, 248] on span "arrow_drop_down" at bounding box center [221, 251] width 38 height 39
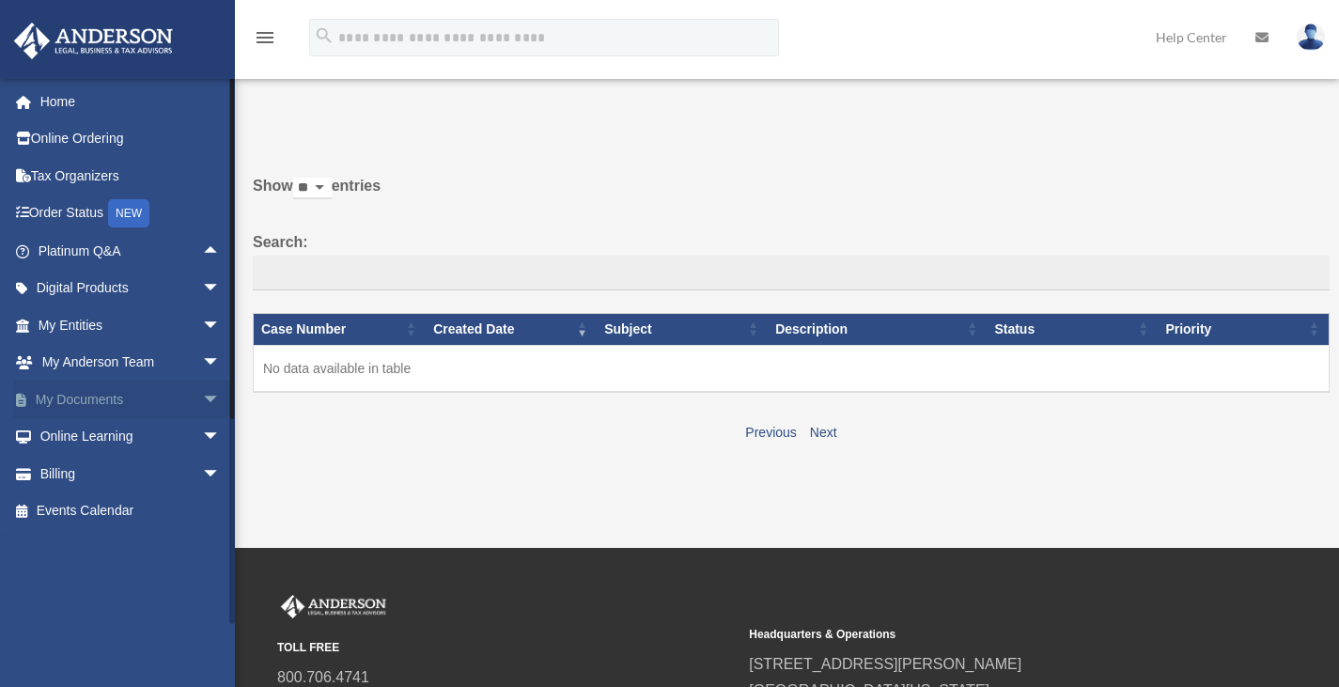
click at [202, 397] on span "arrow_drop_down" at bounding box center [221, 400] width 38 height 39
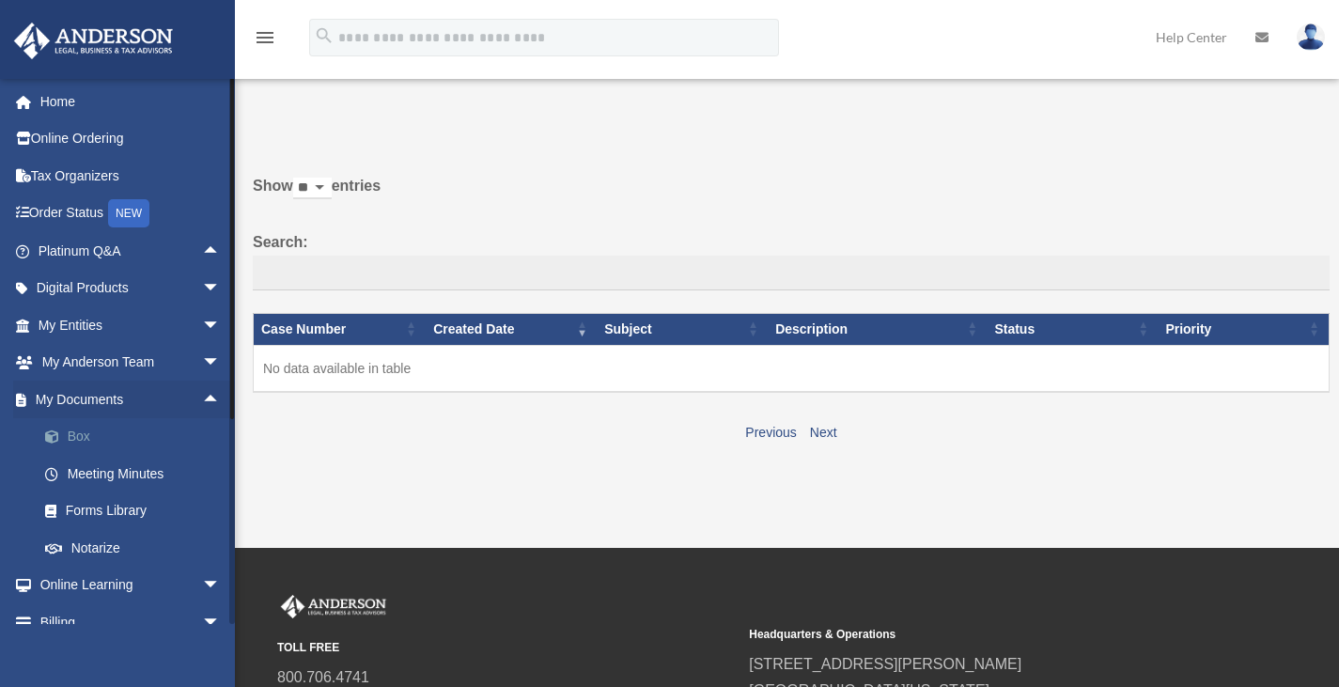
click at [79, 434] on link "Box" at bounding box center [137, 437] width 223 height 38
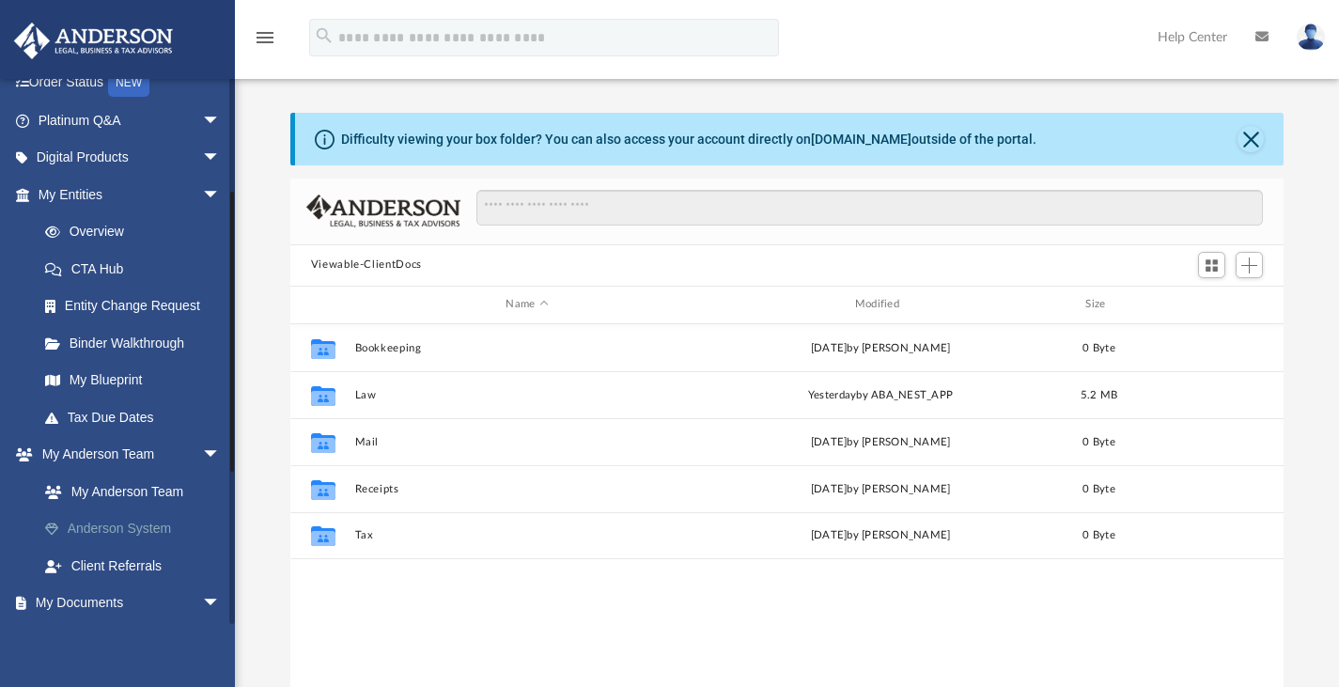
scroll to position [376, 0]
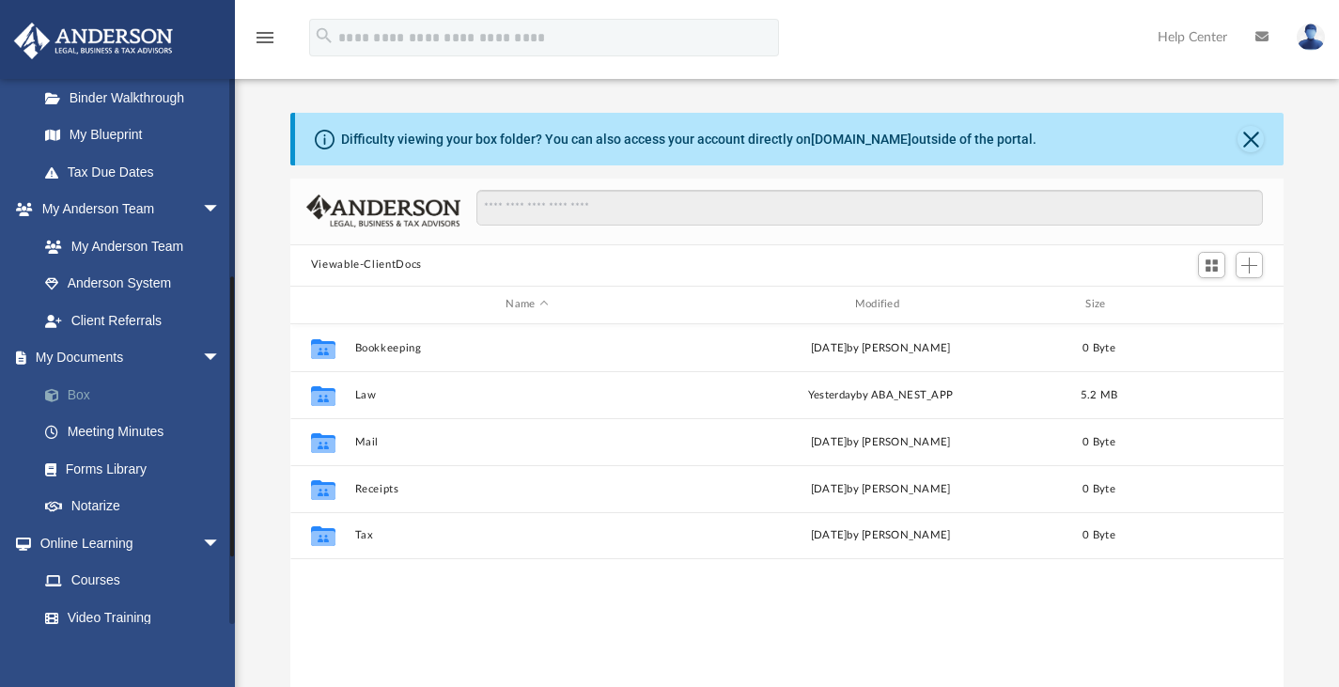
click at [133, 402] on link "Box" at bounding box center [137, 395] width 223 height 38
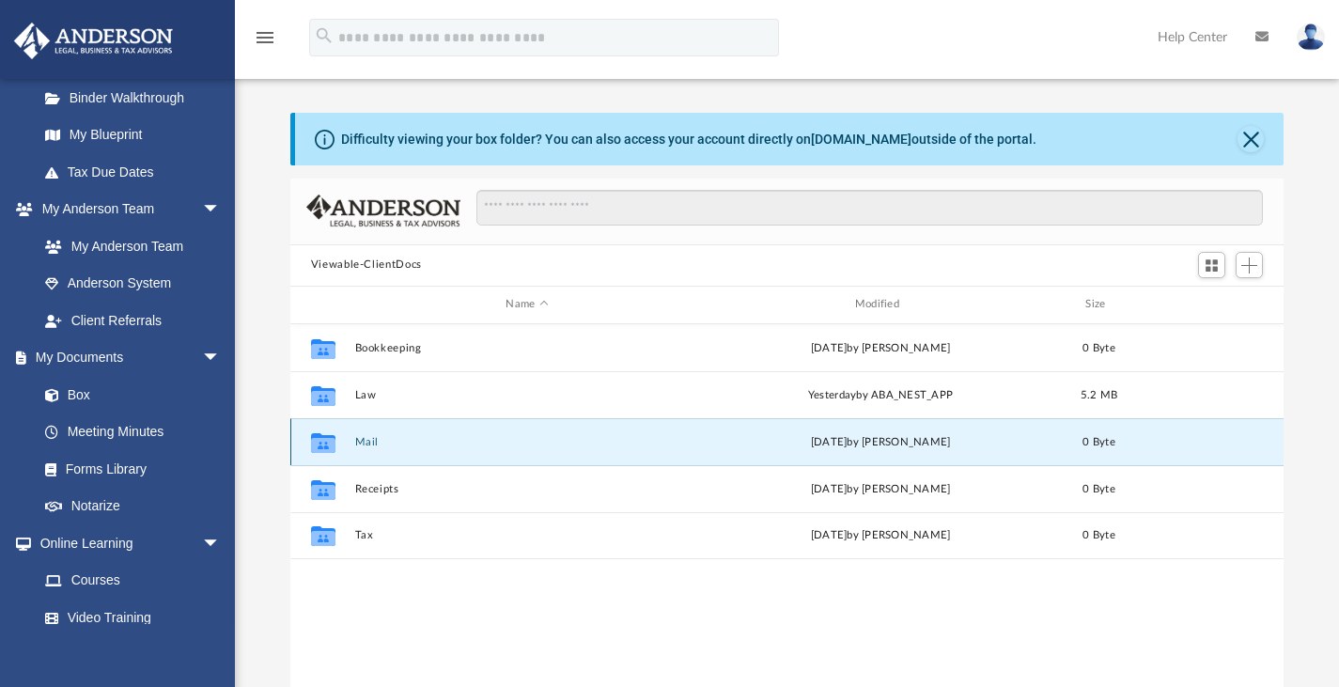
click at [371, 441] on button "Mail" at bounding box center [526, 441] width 345 height 12
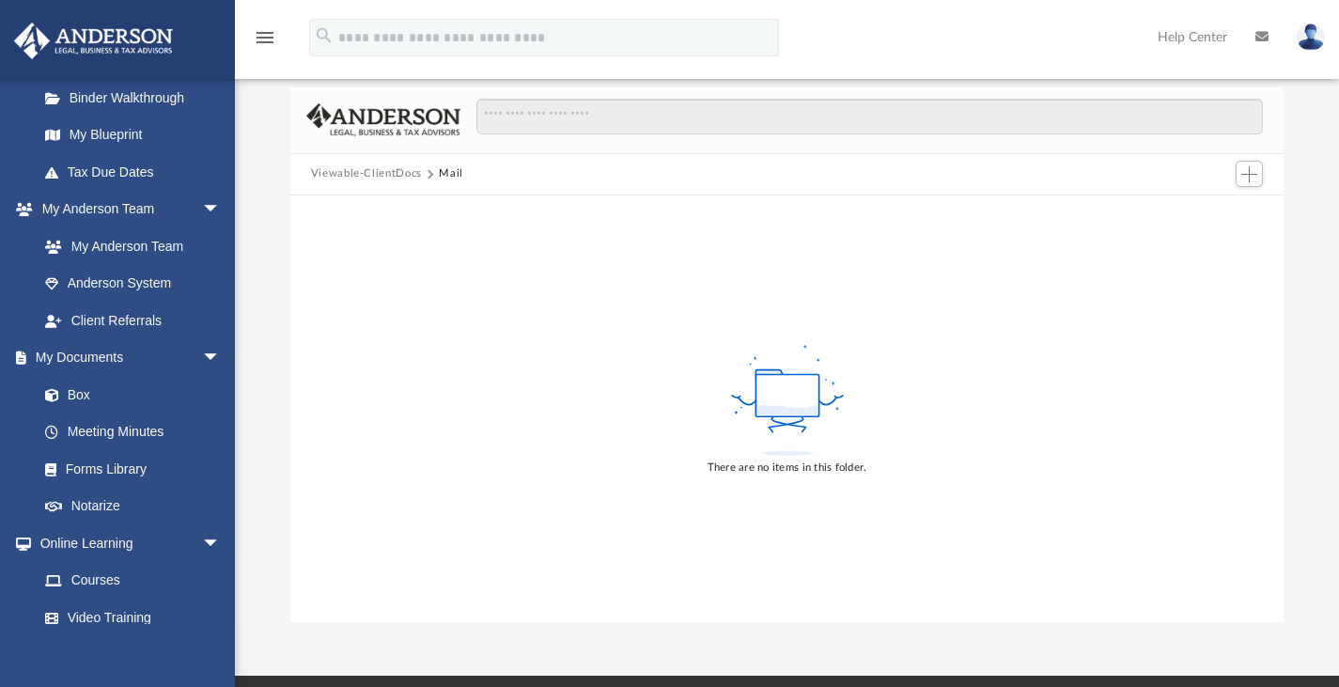
scroll to position [0, 0]
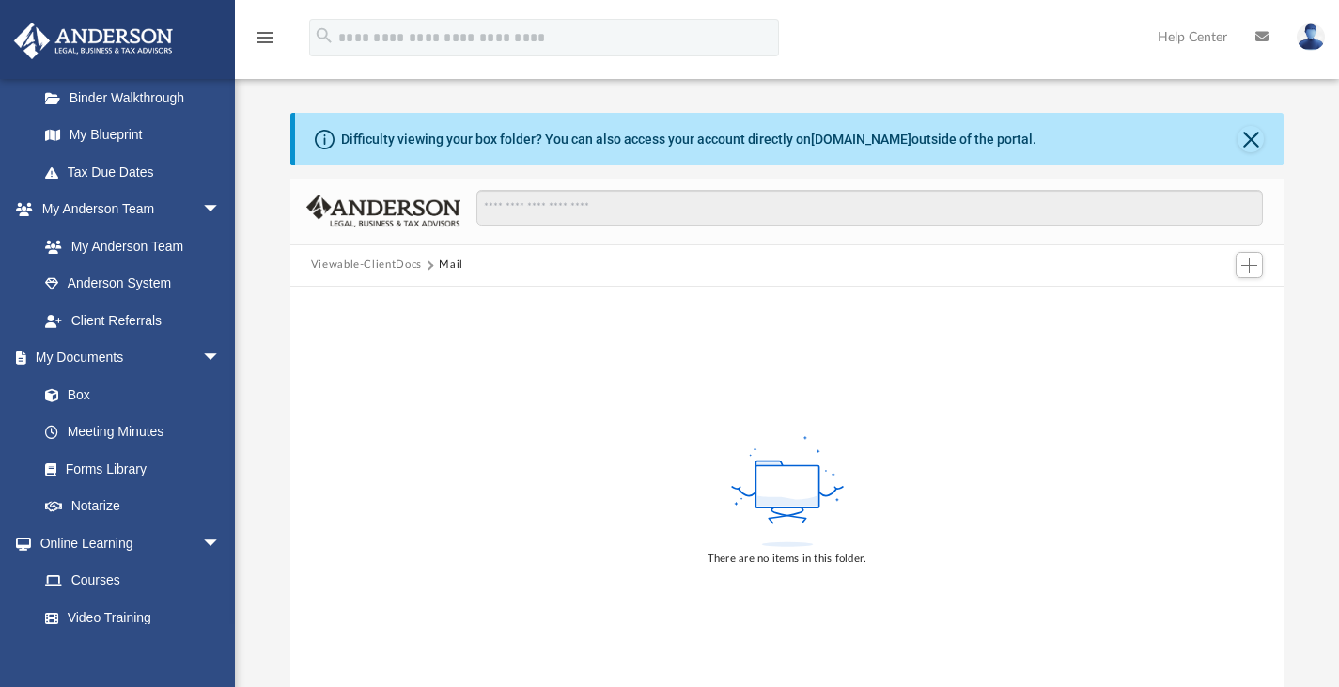
click at [368, 270] on button "Viewable-ClientDocs" at bounding box center [366, 265] width 111 height 17
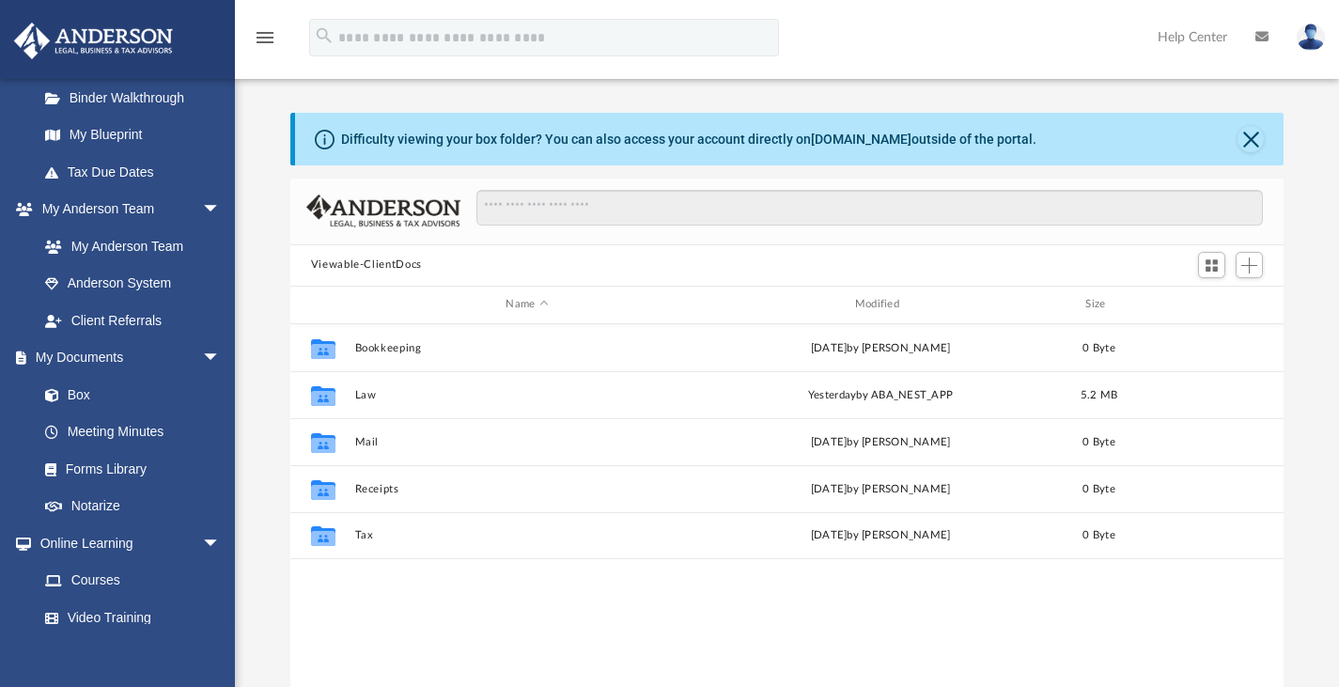
scroll to position [414, 979]
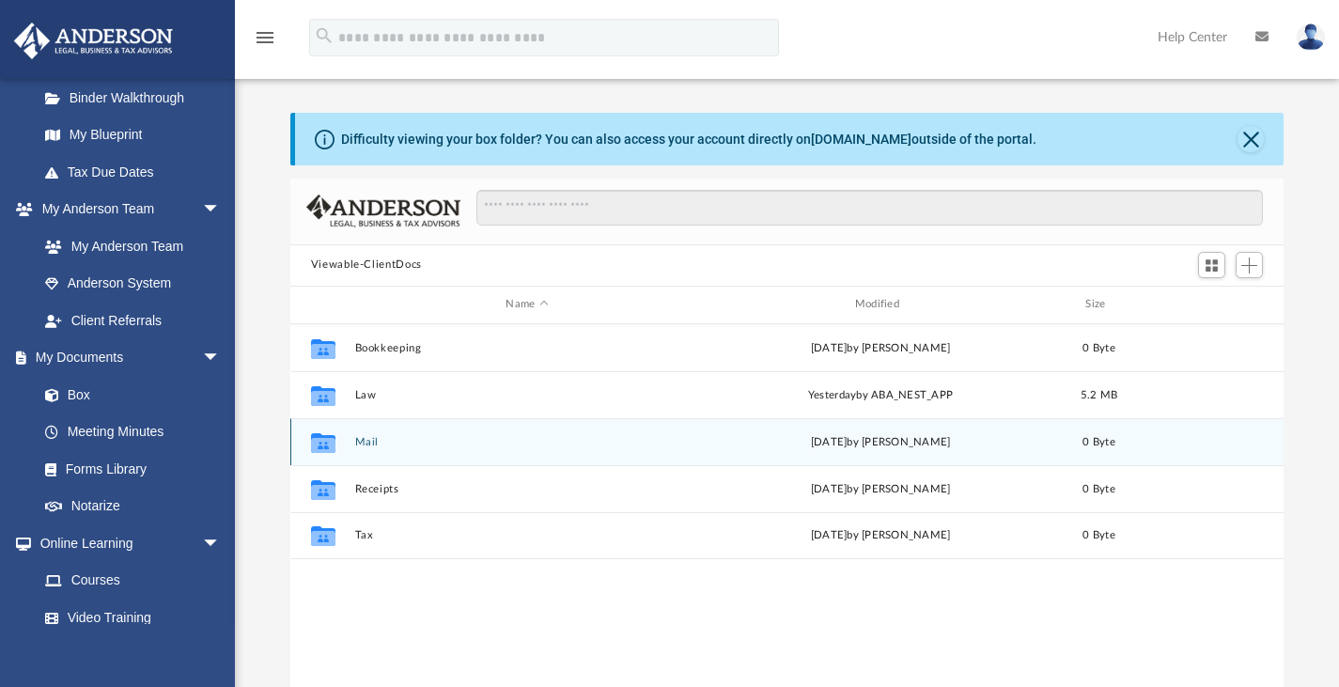
click at [361, 443] on button "Mail" at bounding box center [526, 441] width 345 height 12
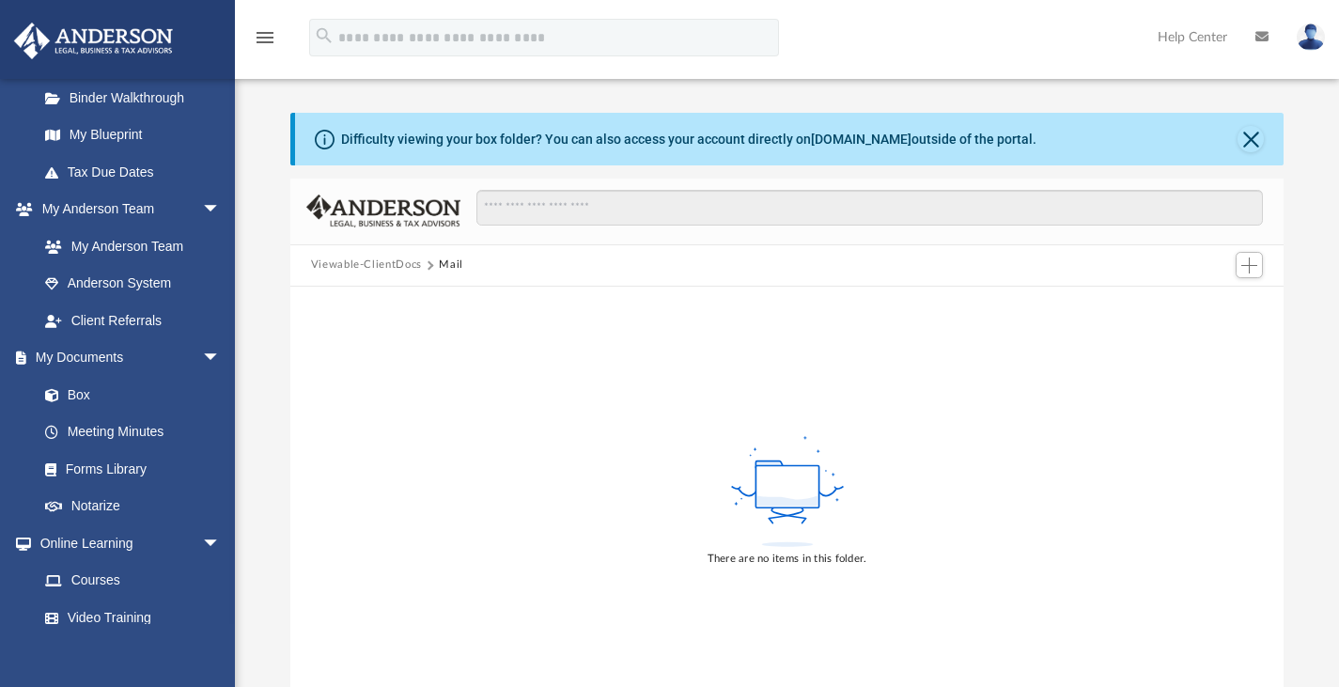
click at [370, 265] on button "Viewable-ClientDocs" at bounding box center [366, 265] width 111 height 17
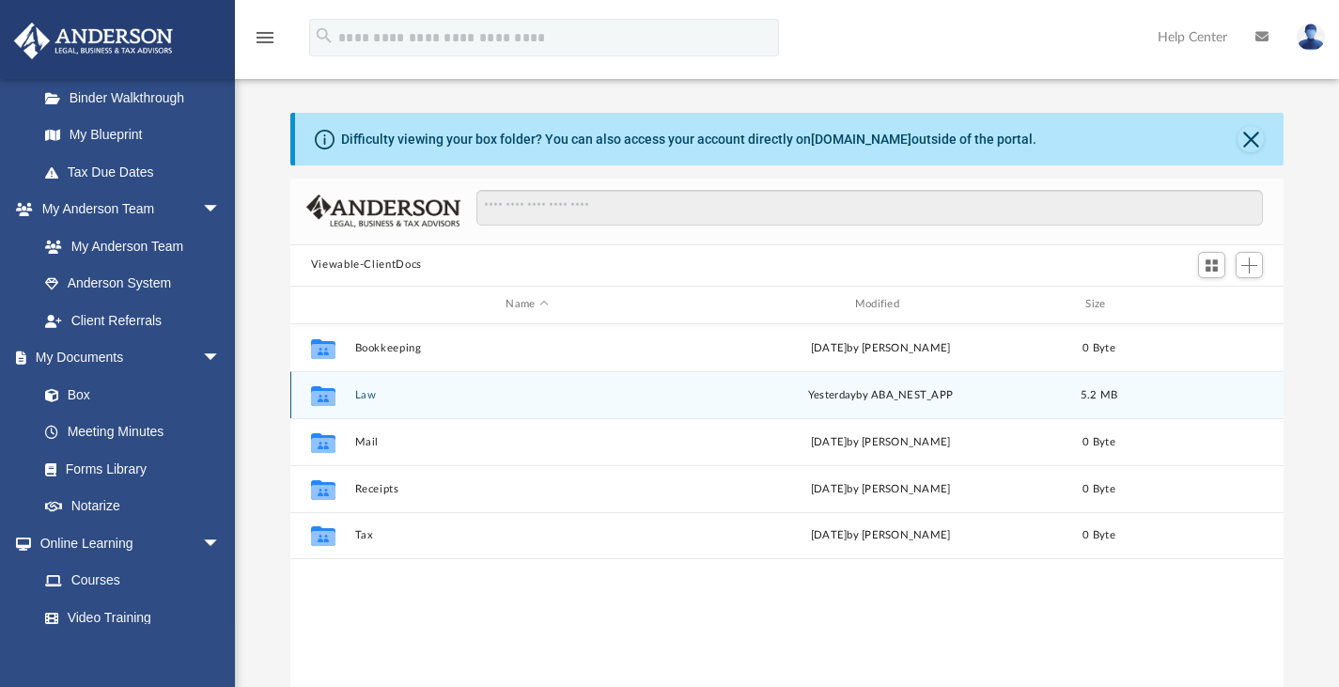
click at [365, 400] on button "Law" at bounding box center [526, 394] width 345 height 12
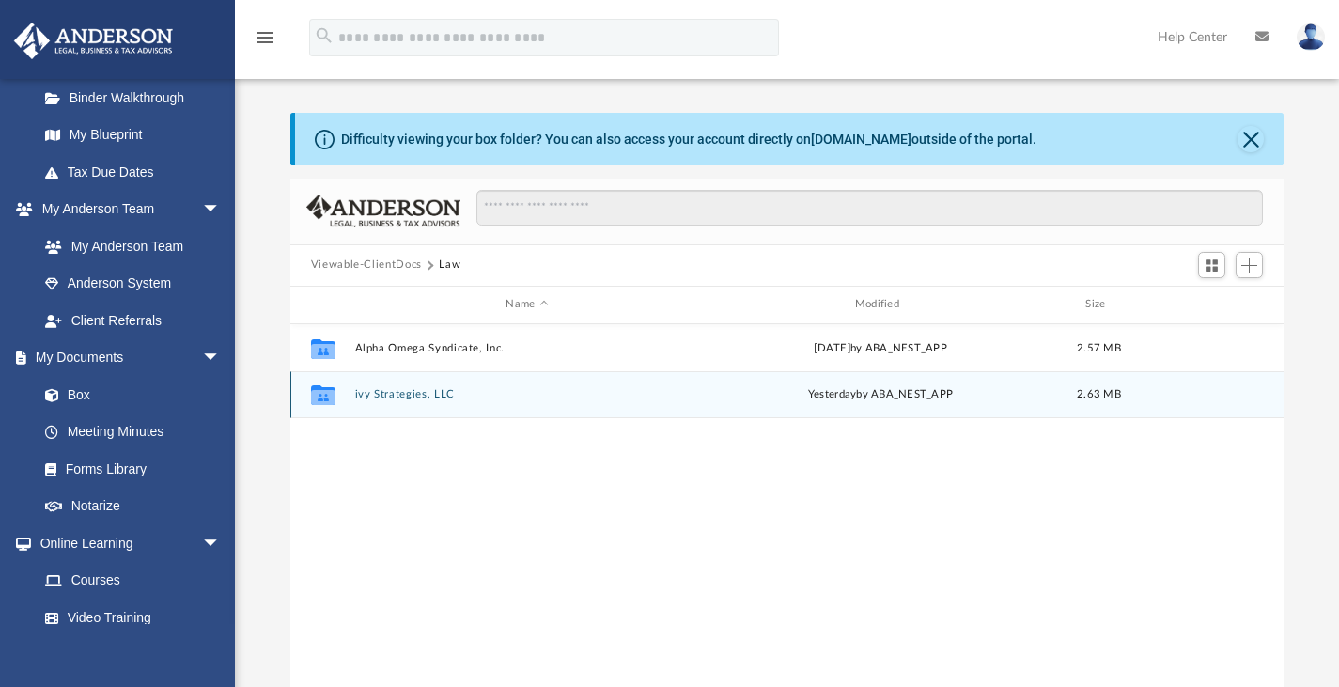
click at [384, 389] on button "ivy Strategies, LLC" at bounding box center [526, 394] width 345 height 12
click at [550, 396] on button "[DATE] (07:18:03) - ivy Strategies, LLC - EIN Letter from IRS.pdf" at bounding box center [526, 394] width 345 height 12
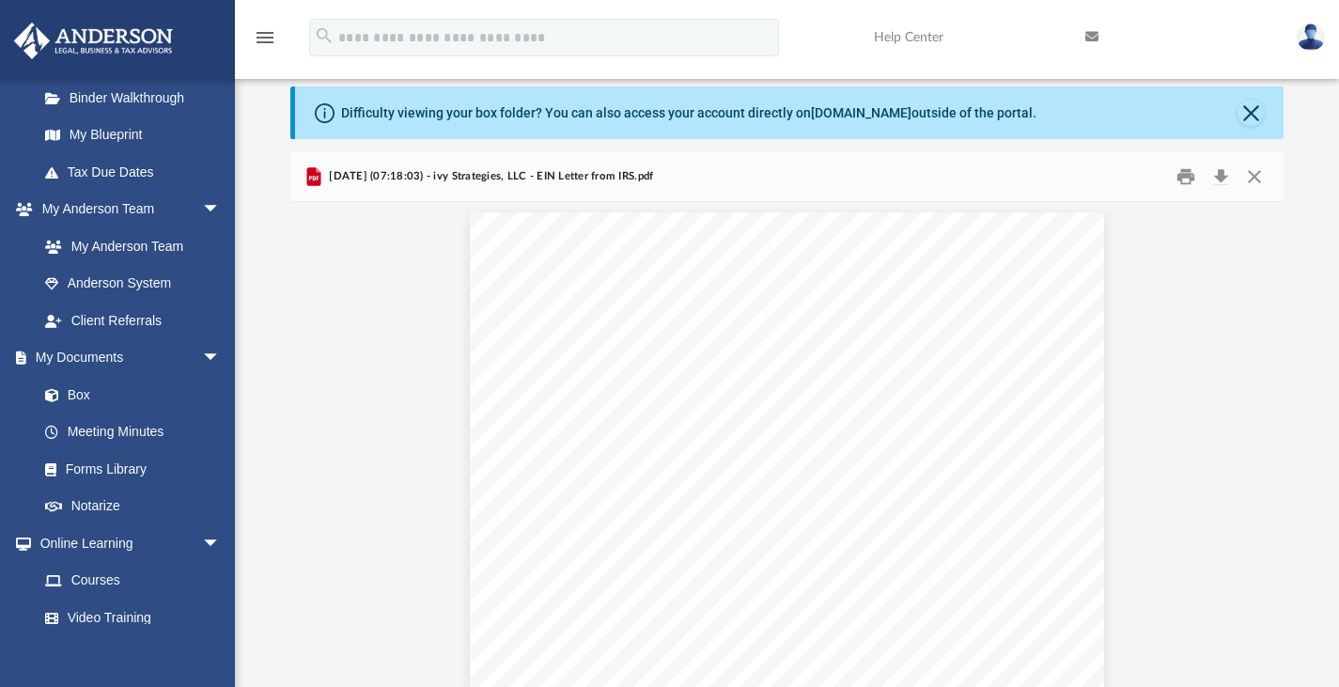
scroll to position [0, 0]
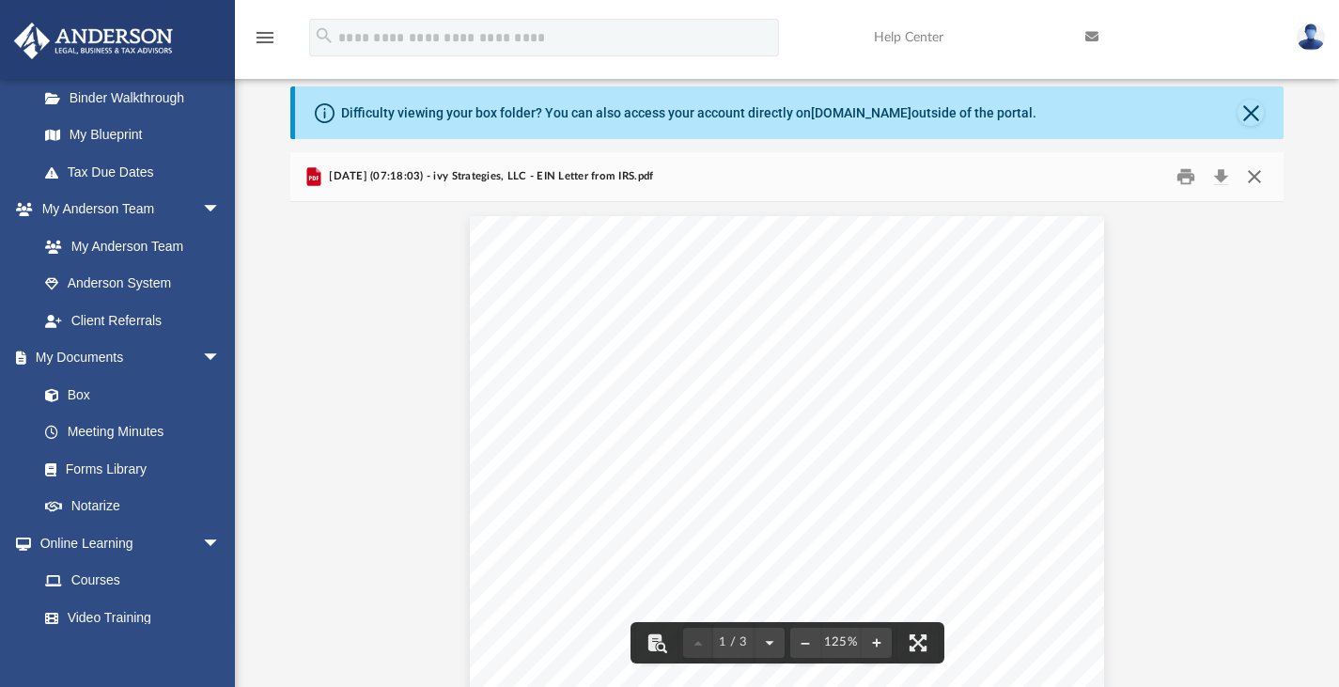
click at [1252, 178] on button "Close" at bounding box center [1255, 176] width 34 height 29
